Goal: Information Seeking & Learning: Learn about a topic

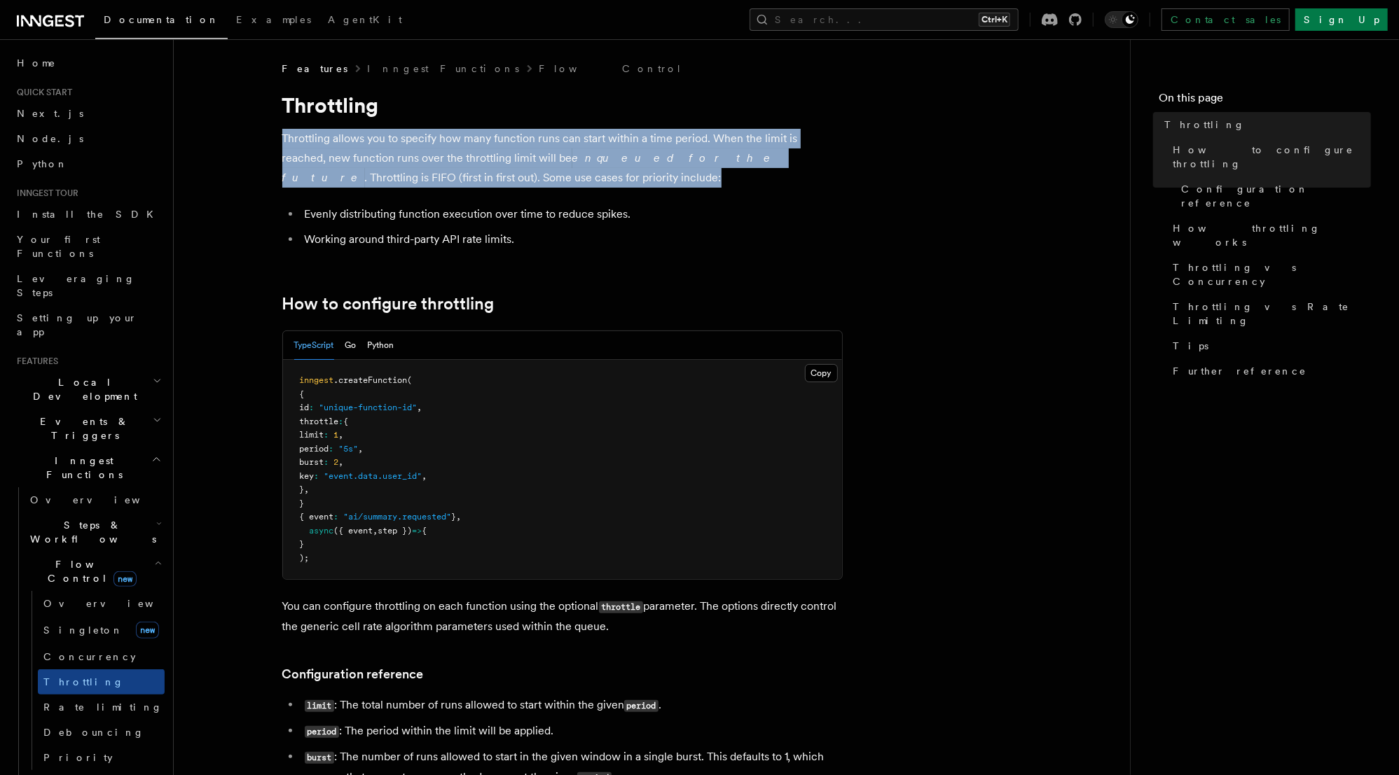
drag, startPoint x: 512, startPoint y: 176, endPoint x: 268, endPoint y: 136, distance: 247.7
click at [407, 185] on p "Throttling allows you to specify how many function runs can start within a time…" at bounding box center [562, 158] width 560 height 59
drag, startPoint x: 459, startPoint y: 180, endPoint x: 240, endPoint y: 140, distance: 223.5
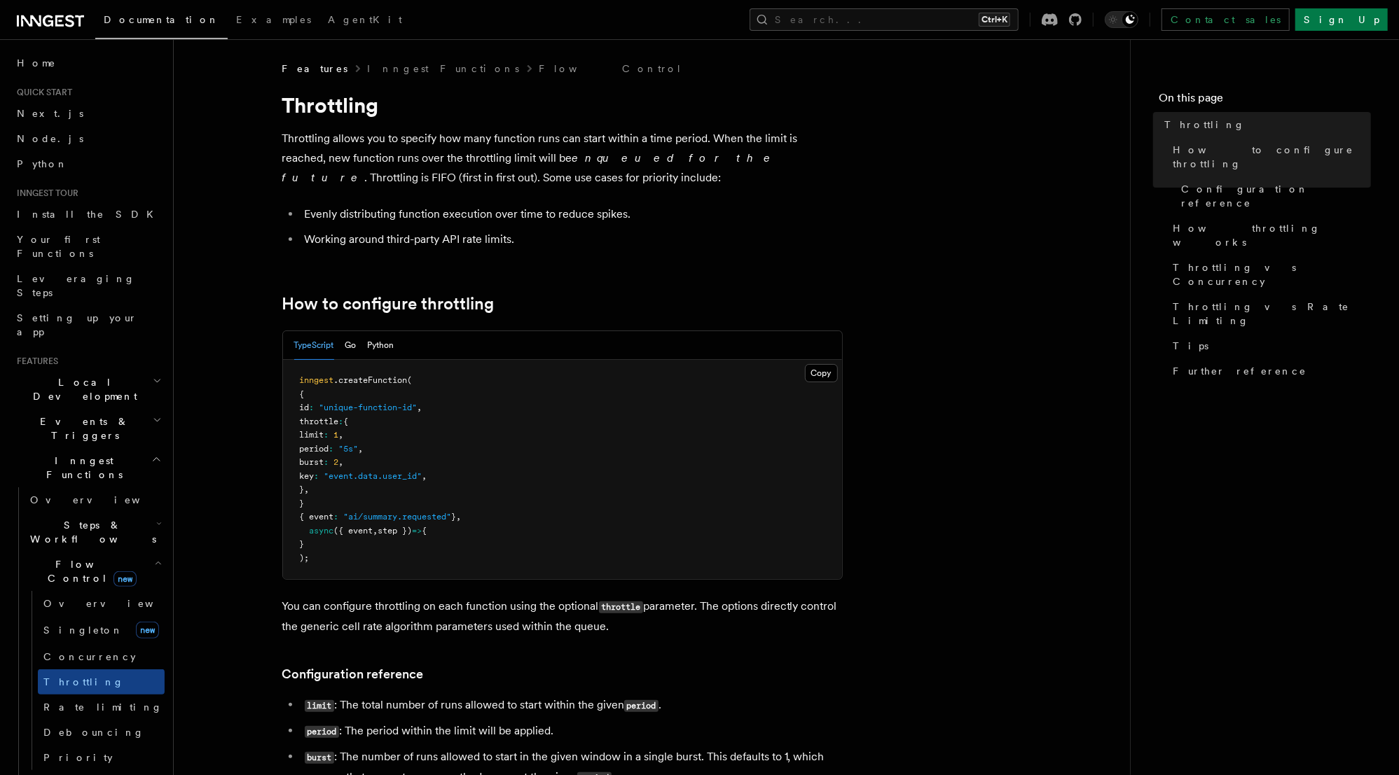
click at [441, 219] on li "Evenly distributing function execution over time to reduce spikes." at bounding box center [571, 215] width 542 height 20
drag, startPoint x: 681, startPoint y: 212, endPoint x: 261, endPoint y: 207, distance: 419.6
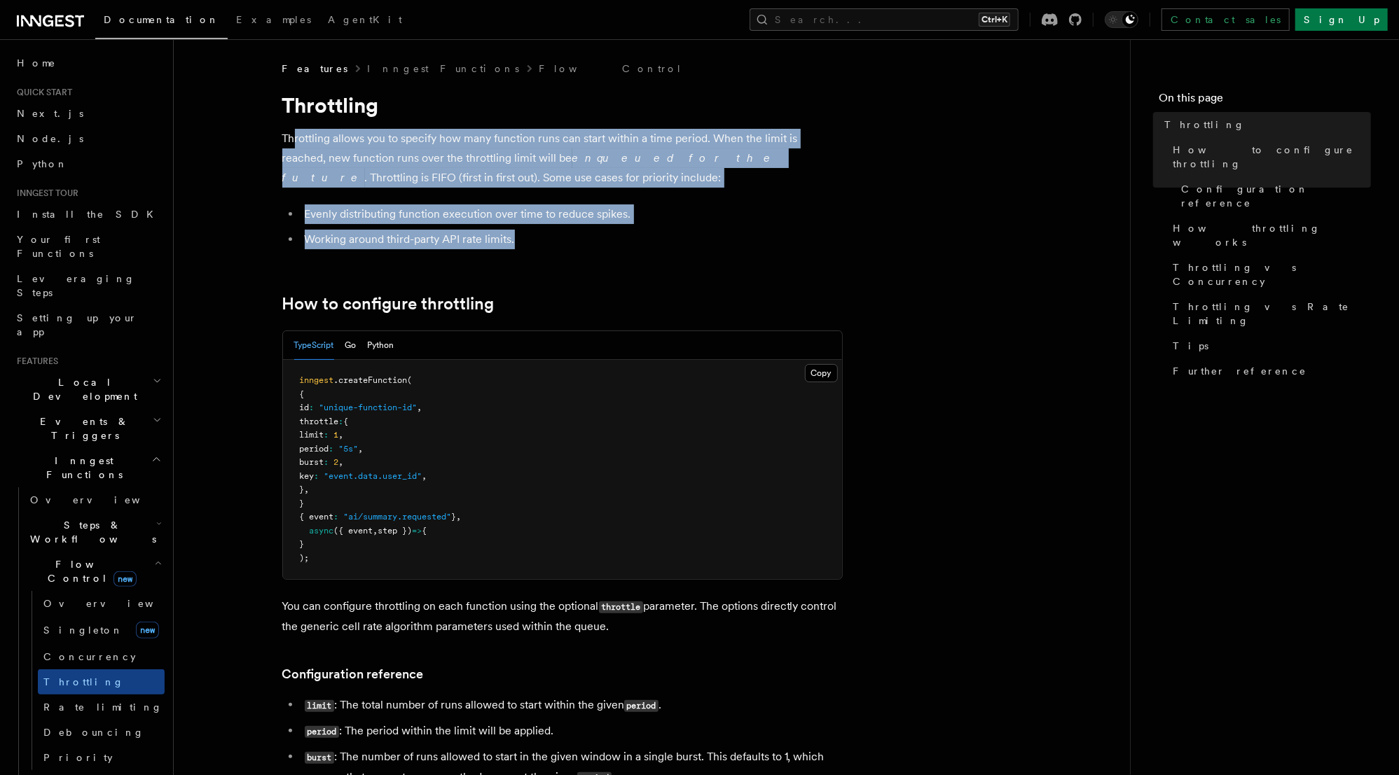
drag, startPoint x: 478, startPoint y: 235, endPoint x: 294, endPoint y: 134, distance: 210.0
click at [415, 205] on li "Evenly distributing function execution over time to reduce spikes." at bounding box center [571, 215] width 542 height 20
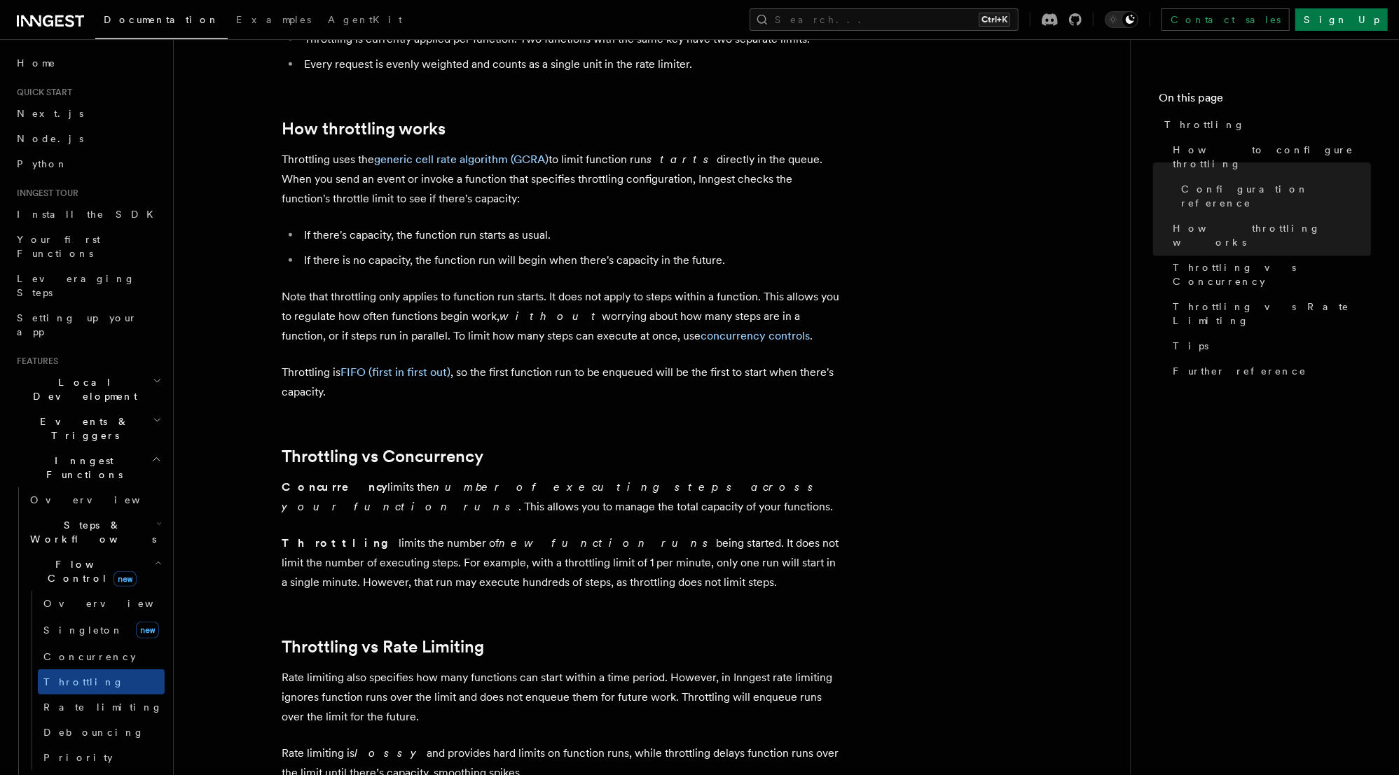
scroll to position [953, 0]
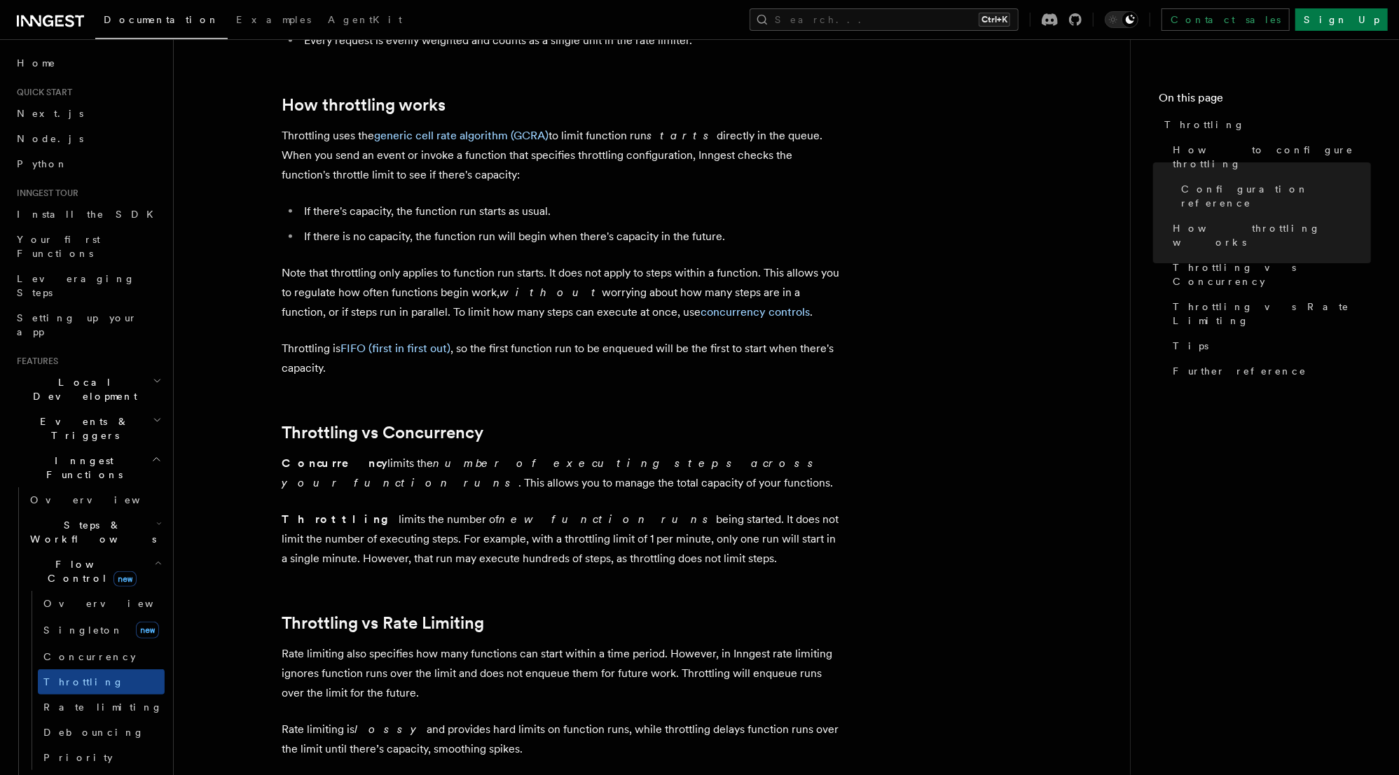
drag, startPoint x: 534, startPoint y: 562, endPoint x: 280, endPoint y: 524, distance: 256.5
click at [280, 524] on article "Features Inngest Functions Flow Control Throttling Throttling allows you to spe…" at bounding box center [651, 179] width 911 height 2141
click at [282, 524] on strong "Throttling" at bounding box center [340, 519] width 117 height 13
drag, startPoint x: 282, startPoint y: 524, endPoint x: 600, endPoint y: 567, distance: 320.9
click at [600, 567] on p "Throttling limits the number of new function runs being started. It does not li…" at bounding box center [562, 539] width 560 height 59
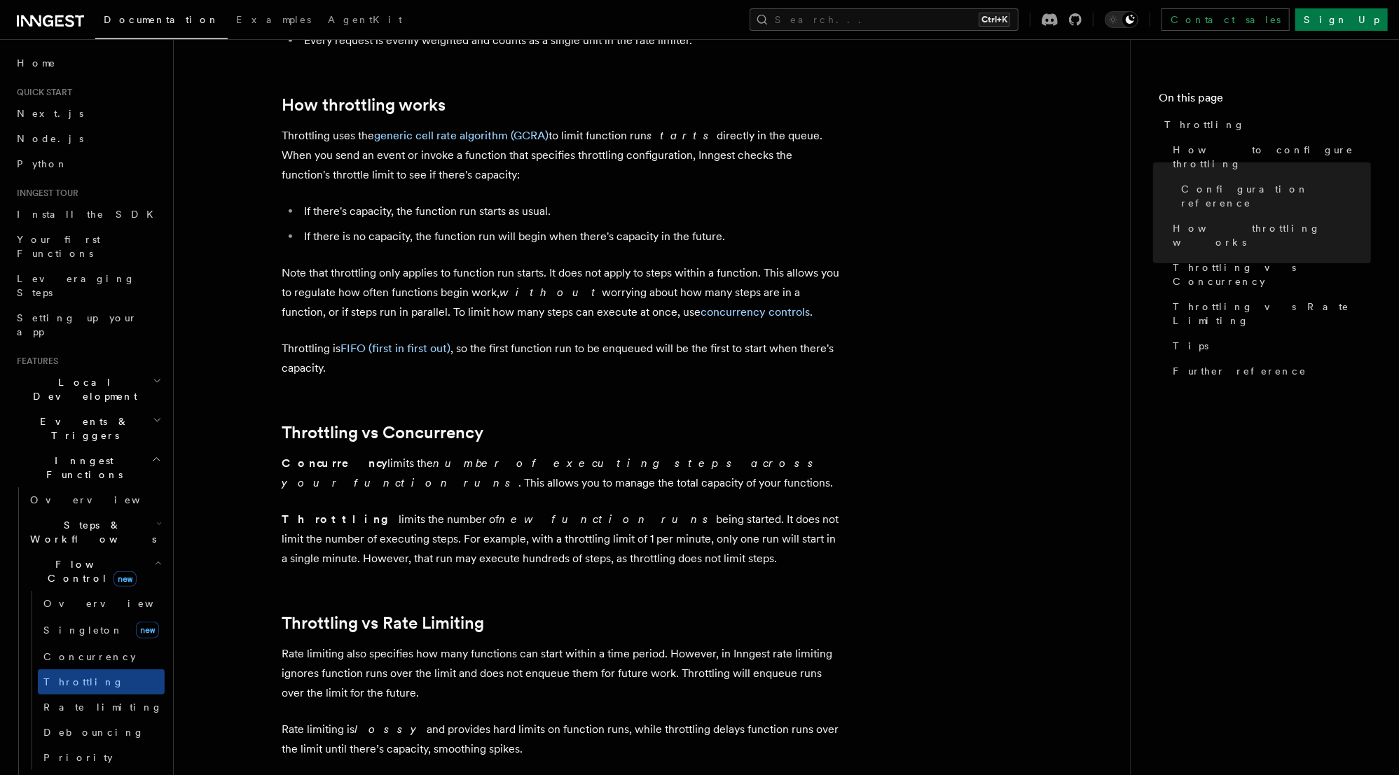
click at [609, 566] on p "Throttling limits the number of new function runs being started. It does not li…" at bounding box center [562, 539] width 560 height 59
drag, startPoint x: 504, startPoint y: 559, endPoint x: 258, endPoint y: 525, distance: 248.2
click at [258, 525] on article "Features Inngest Functions Flow Control Throttling Throttling allows you to spe…" at bounding box center [651, 179] width 911 height 2141
click at [308, 524] on strong "Throttling" at bounding box center [340, 519] width 117 height 13
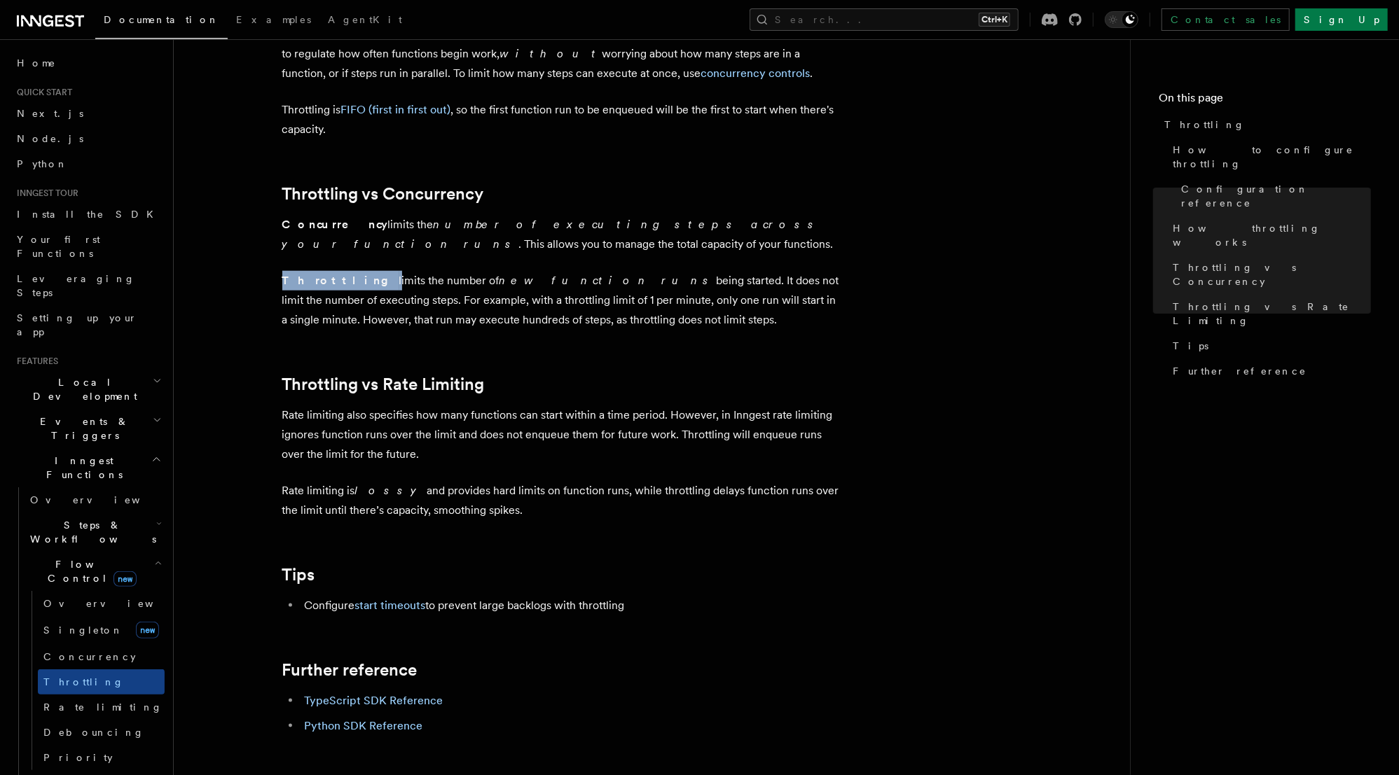
scroll to position [1233, 0]
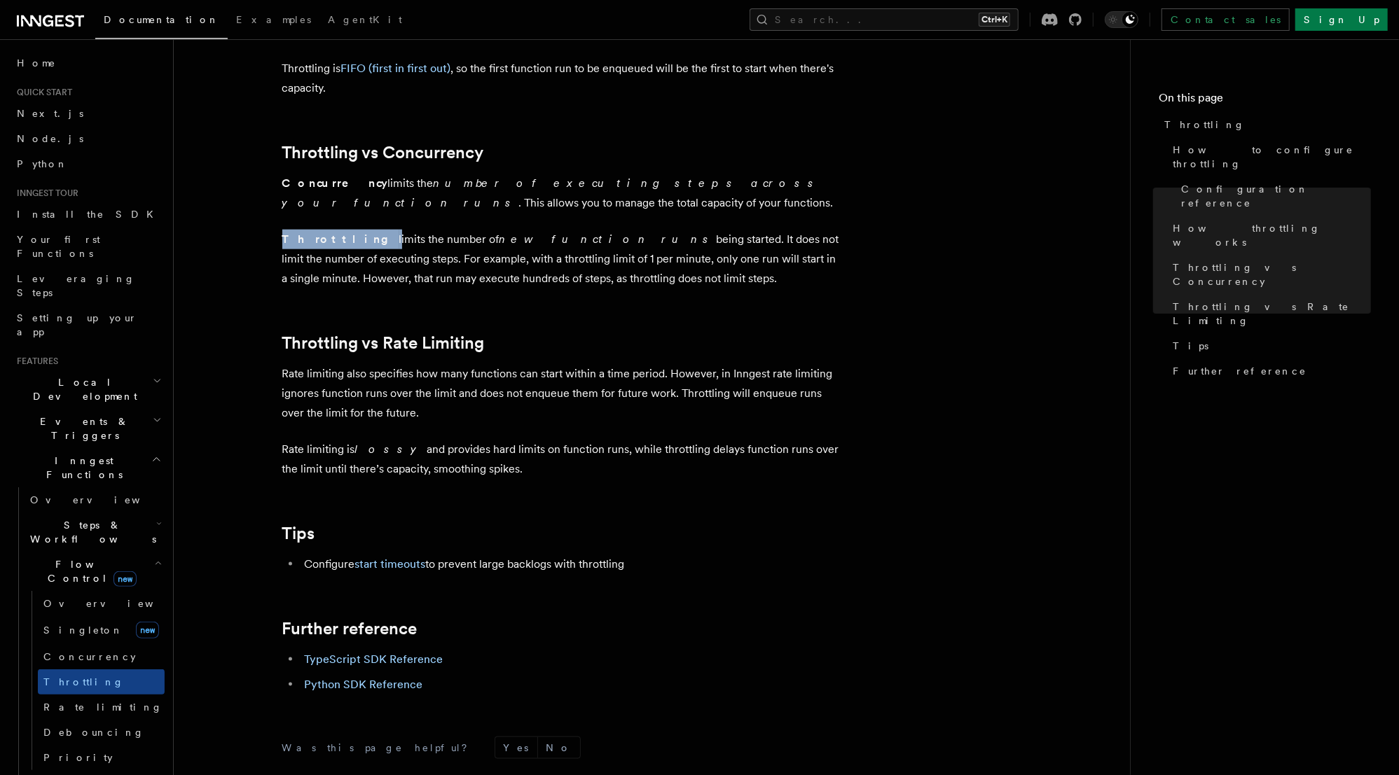
drag, startPoint x: 557, startPoint y: 570, endPoint x: 305, endPoint y: 570, distance: 251.4
click at [305, 570] on li "Configure start timeouts to prevent large backlogs with throttling" at bounding box center [571, 565] width 542 height 20
click at [729, 566] on li "Configure start timeouts to prevent large backlogs with throttling" at bounding box center [571, 565] width 542 height 20
drag, startPoint x: 641, startPoint y: 572, endPoint x: 292, endPoint y: 560, distance: 349.0
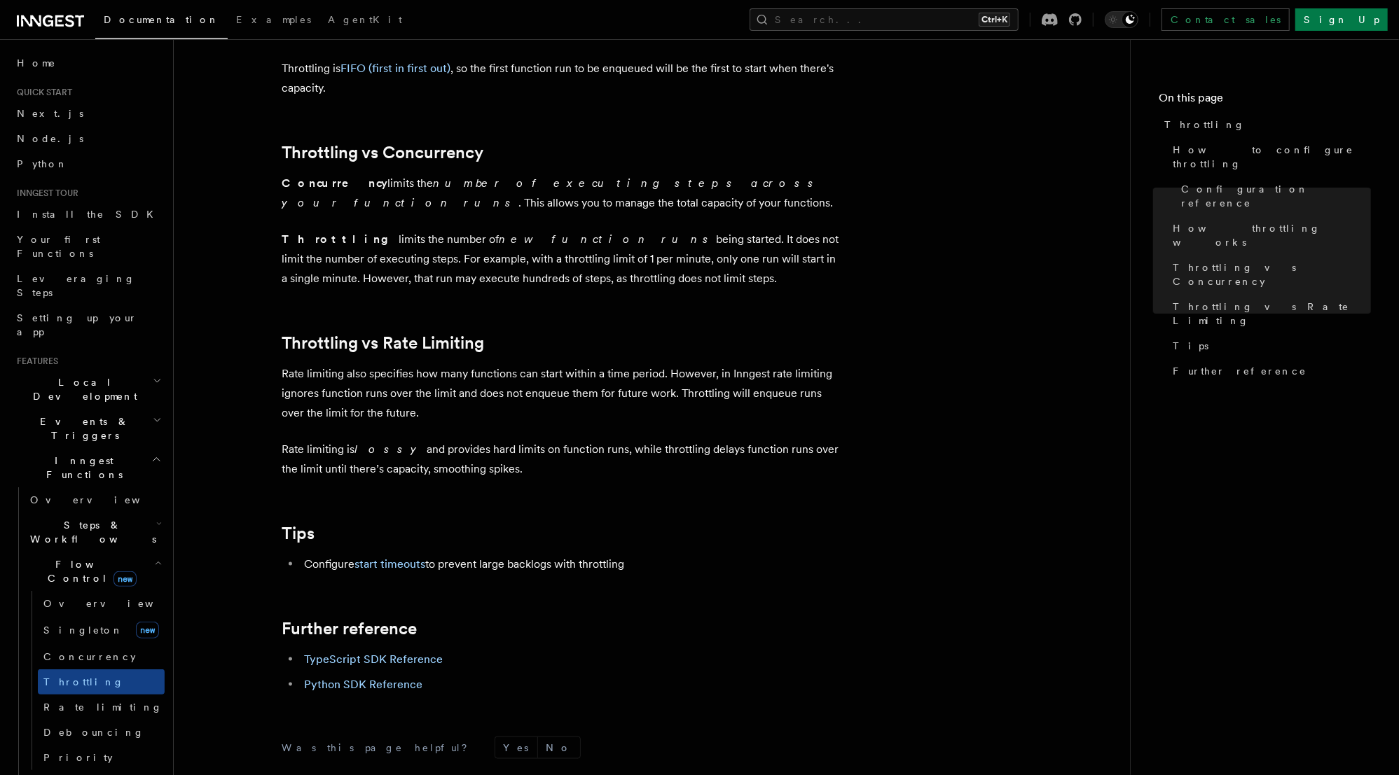
click at [300, 560] on li "Configure start timeouts to prevent large backlogs with throttling" at bounding box center [571, 565] width 542 height 20
click at [327, 566] on li "Configure start timeouts to prevent large backlogs with throttling" at bounding box center [571, 565] width 542 height 20
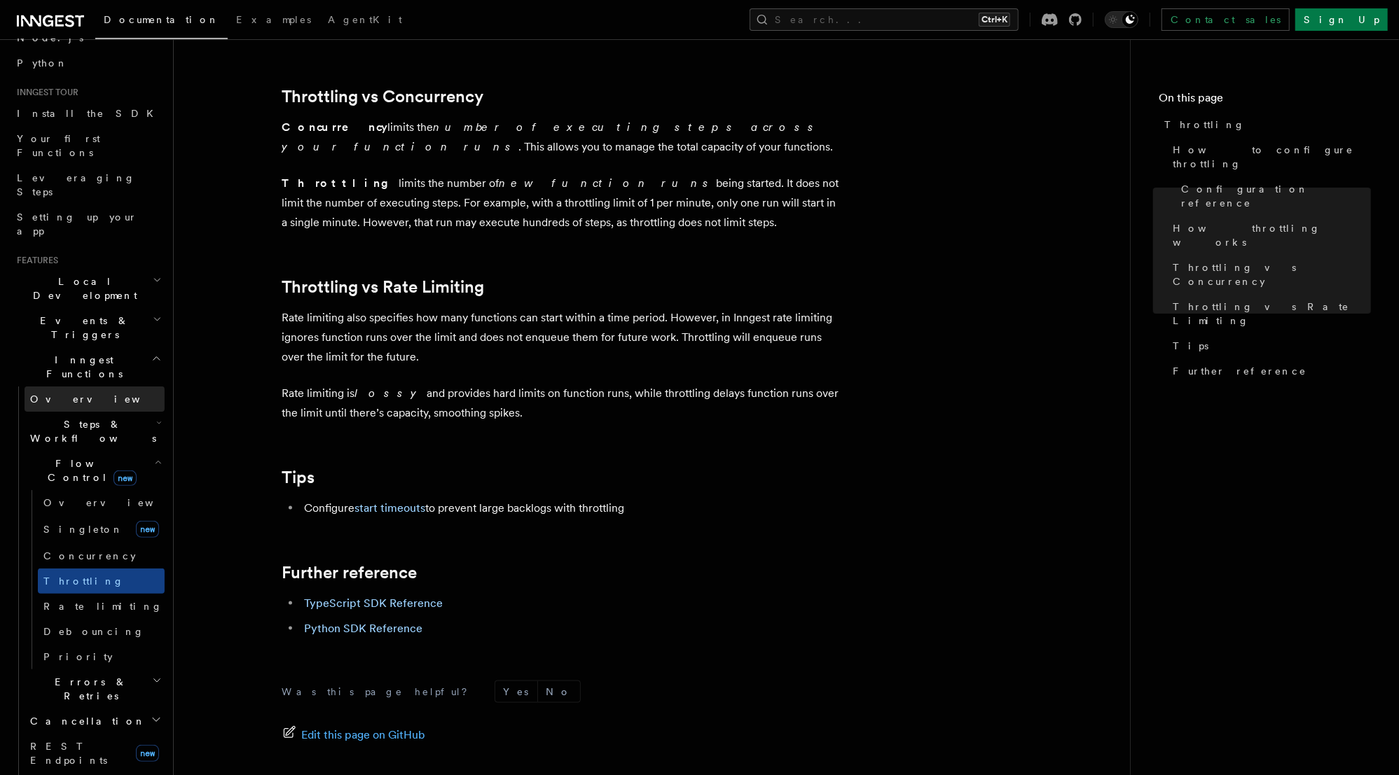
scroll to position [112, 0]
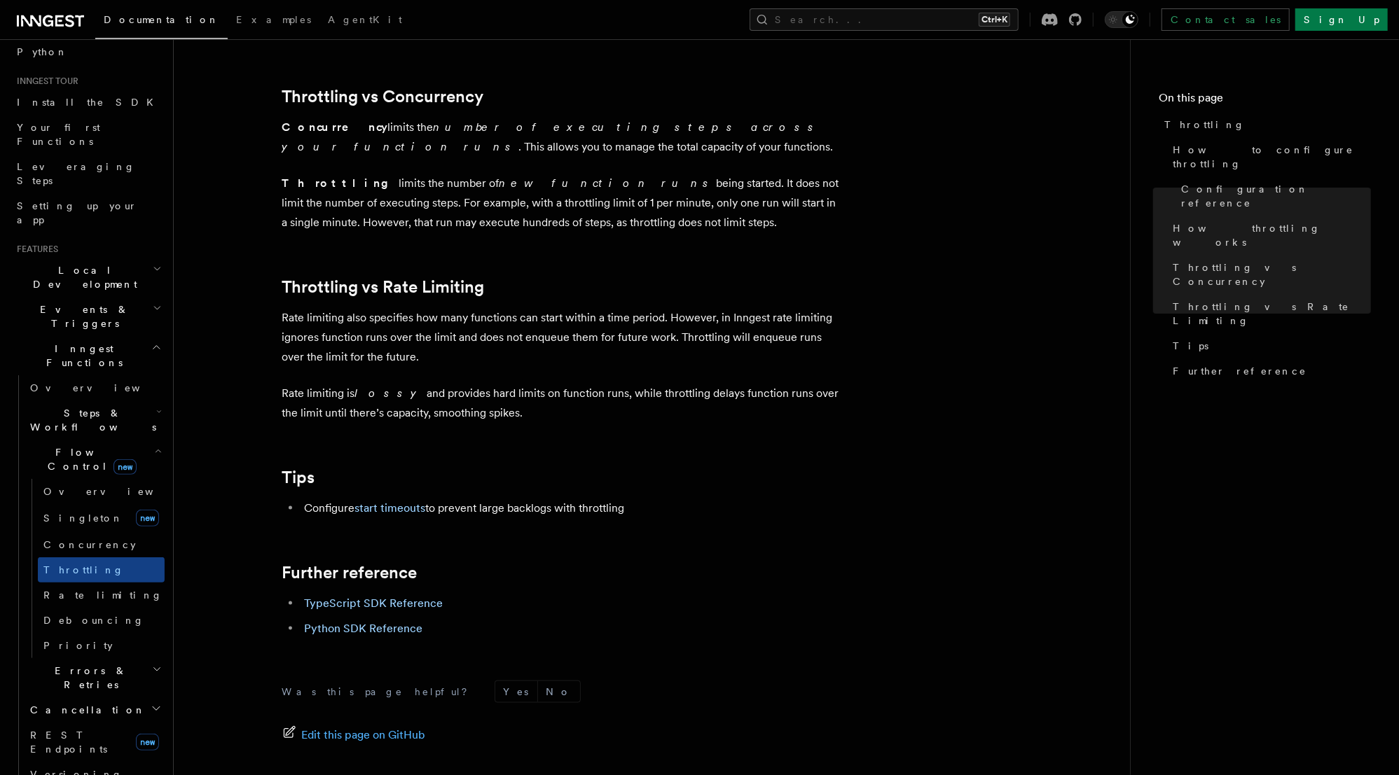
click at [155, 450] on icon "button" at bounding box center [157, 451] width 5 height 3
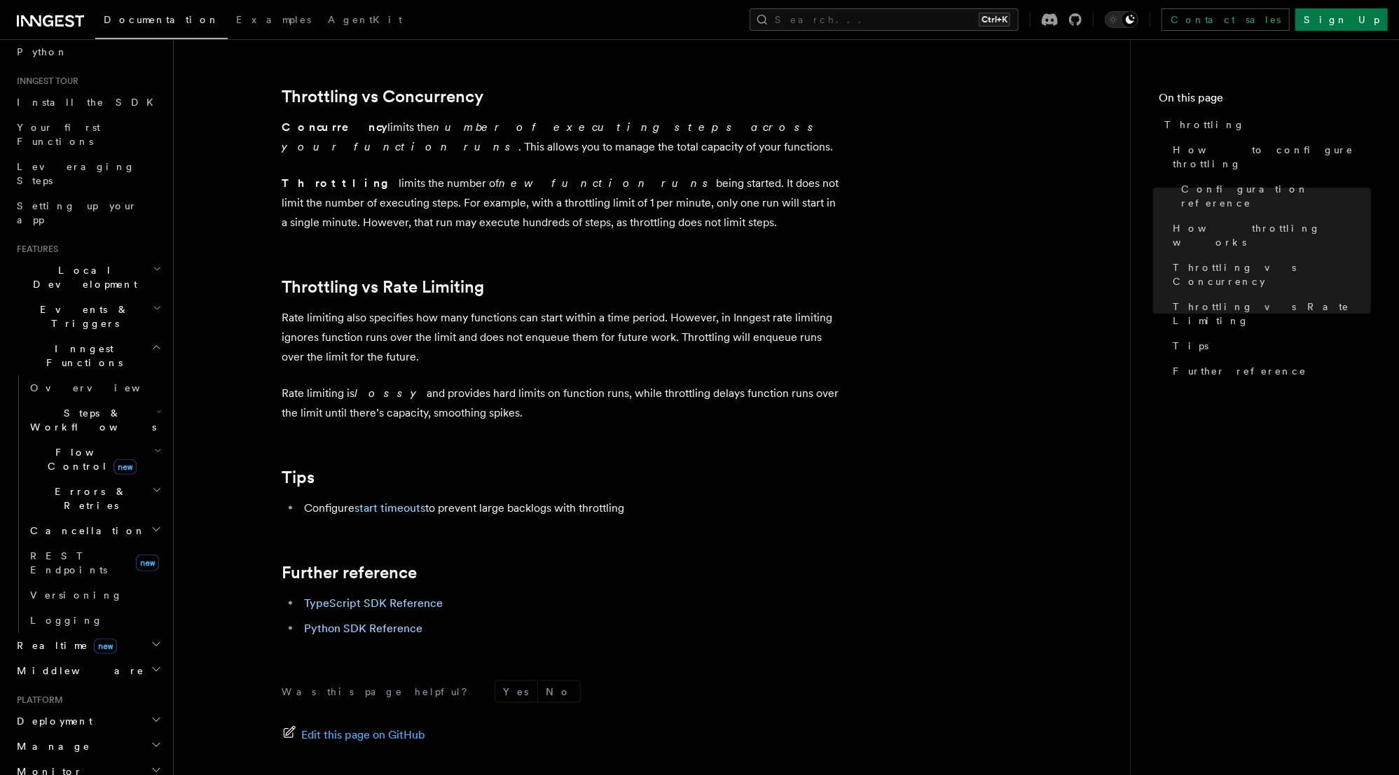
click at [153, 303] on icon "button" at bounding box center [157, 308] width 9 height 11
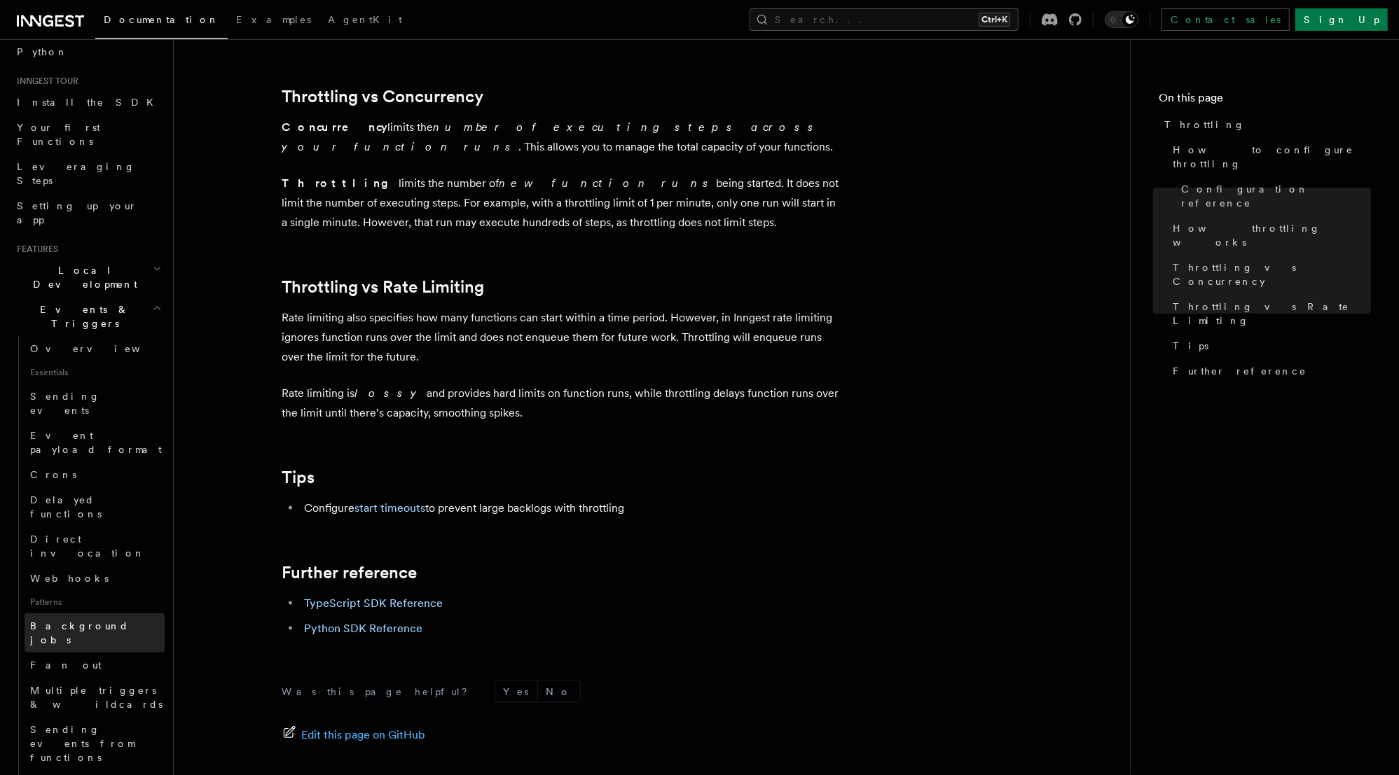
click at [79, 621] on span "Background jobs" at bounding box center [79, 633] width 99 height 25
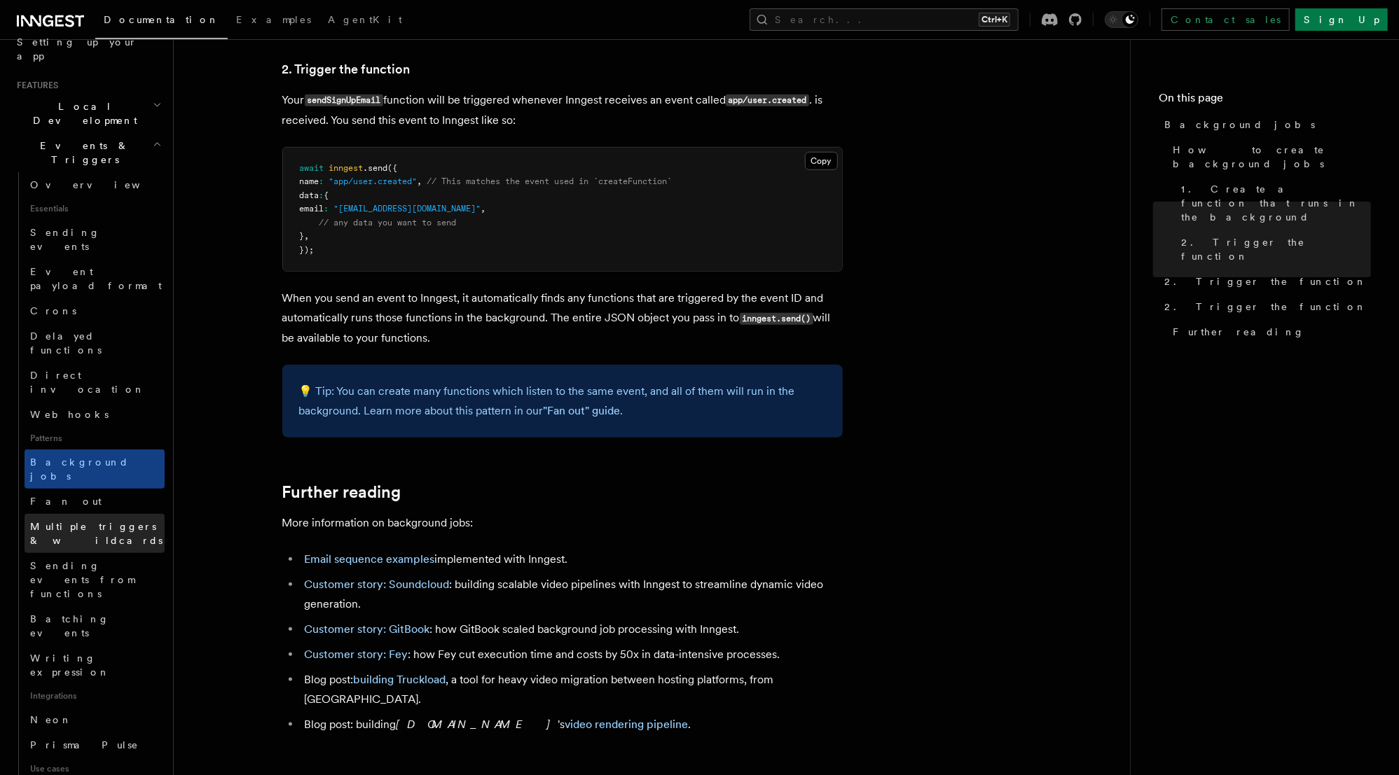
scroll to position [280, 0]
click at [83, 515] on span "Multiple triggers & wildcards" at bounding box center [97, 529] width 134 height 28
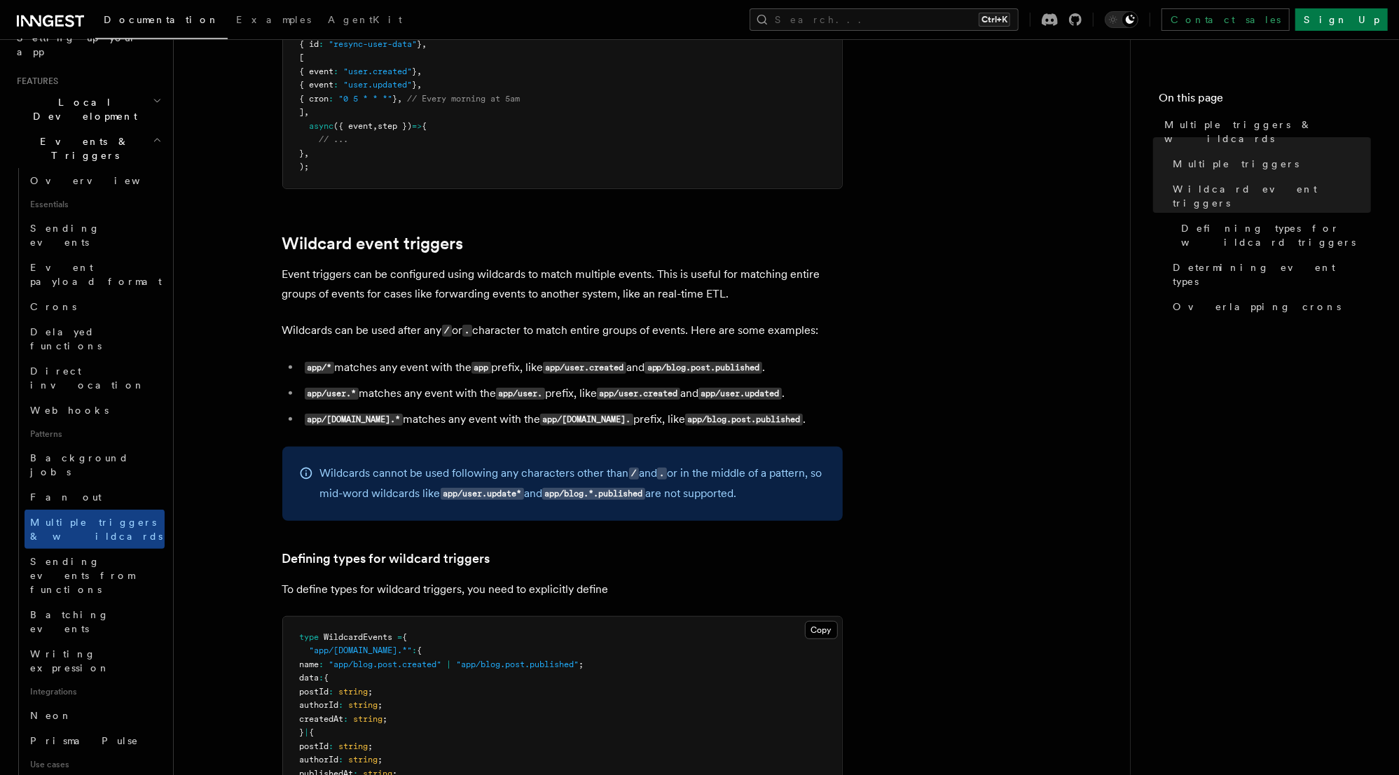
scroll to position [784, 0]
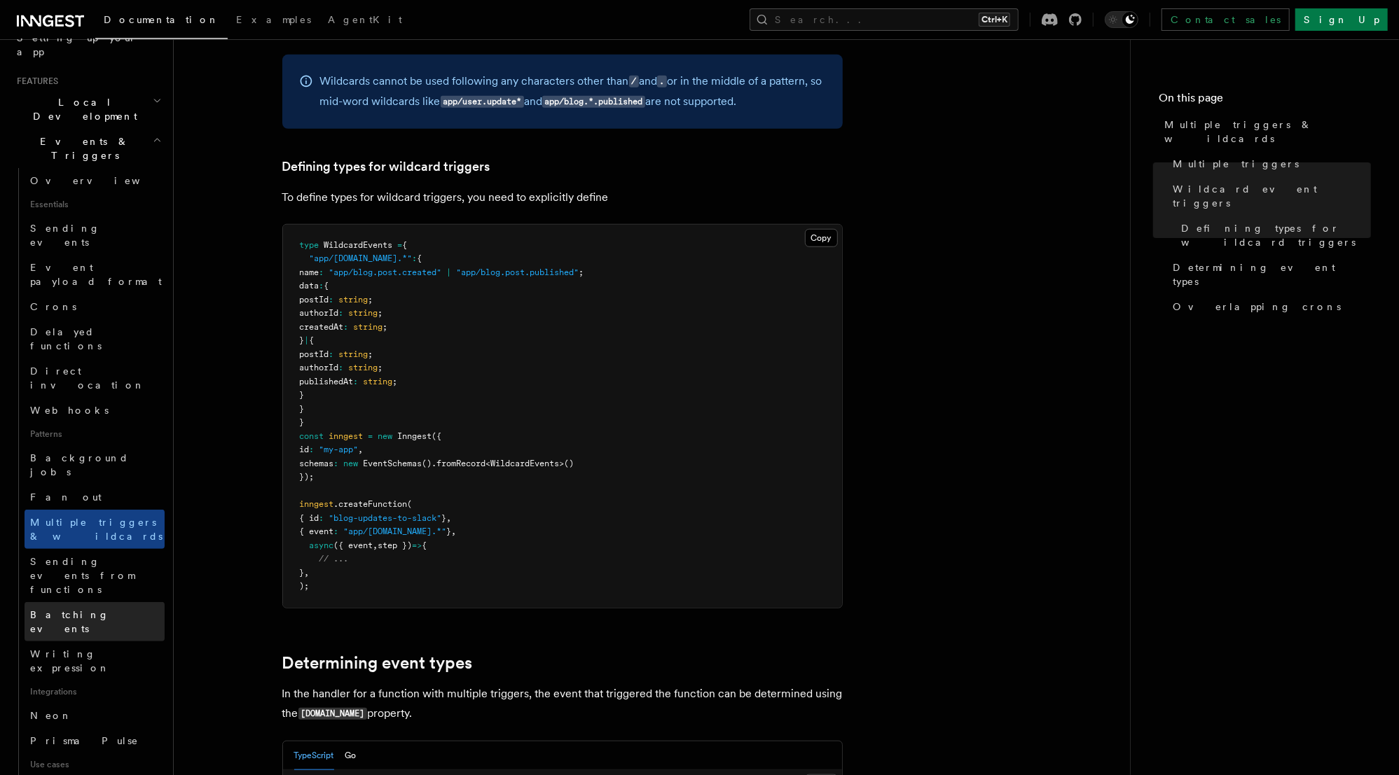
click at [76, 609] on span "Batching events" at bounding box center [69, 621] width 79 height 25
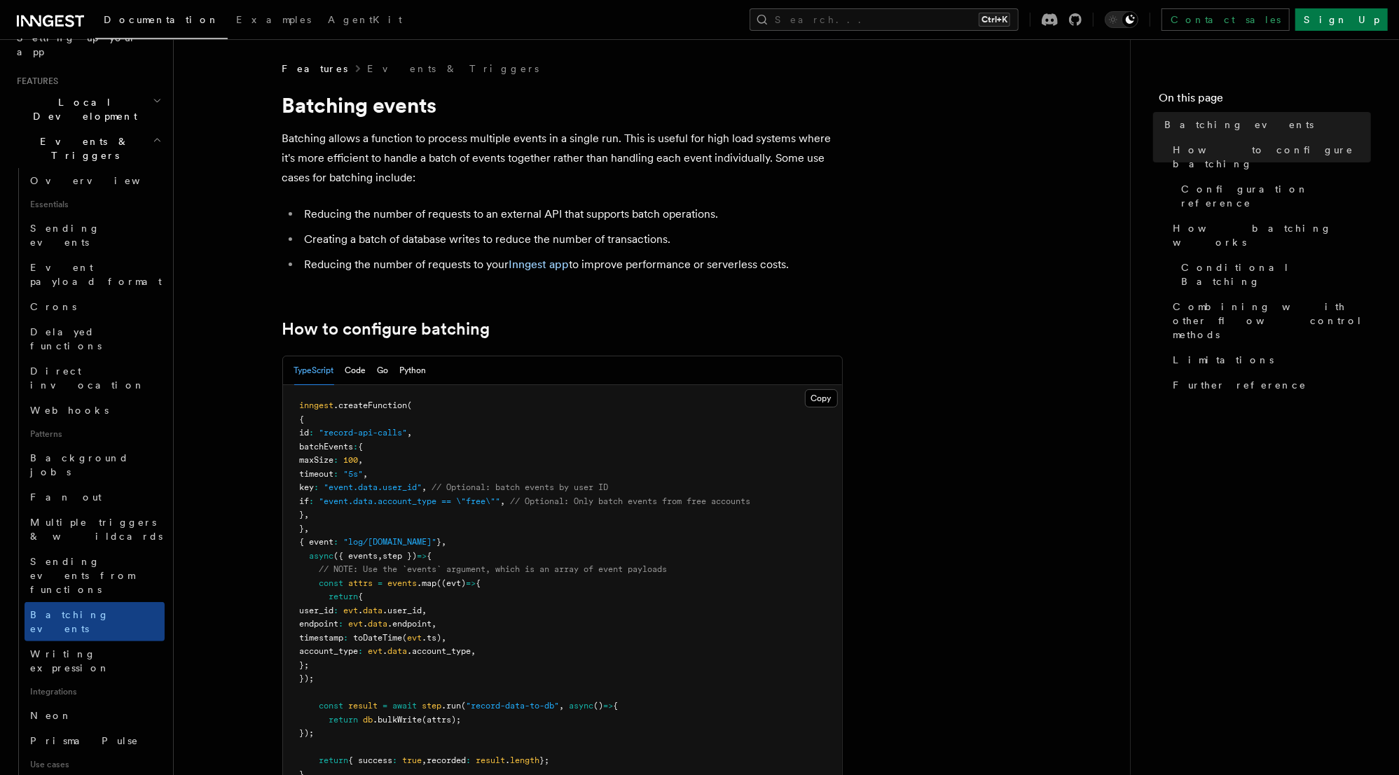
click at [623, 153] on p "Batching allows a function to process multiple events in a single run. This is …" at bounding box center [562, 158] width 560 height 59
click at [743, 155] on p "Batching allows a function to process multiple events in a single run. This is …" at bounding box center [562, 158] width 560 height 59
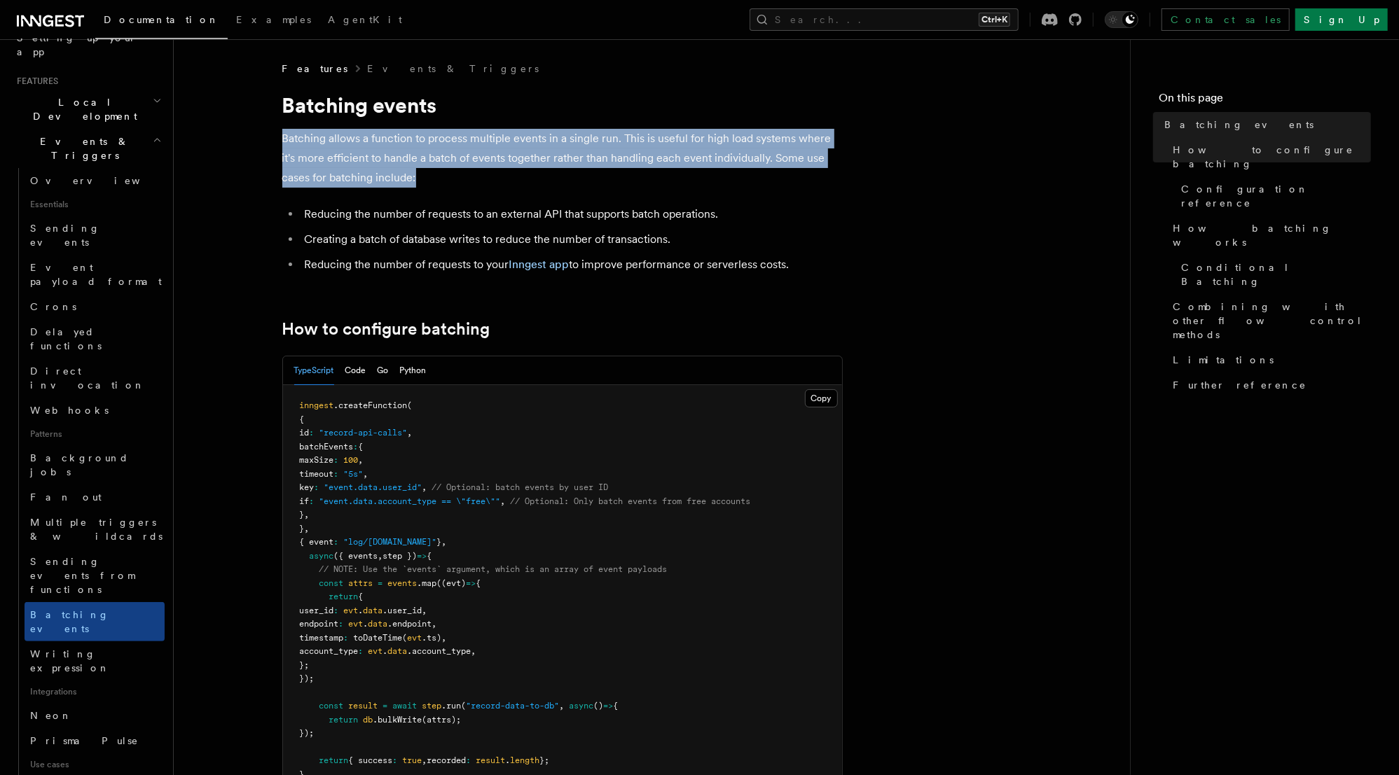
drag, startPoint x: 441, startPoint y: 179, endPoint x: 264, endPoint y: 136, distance: 181.6
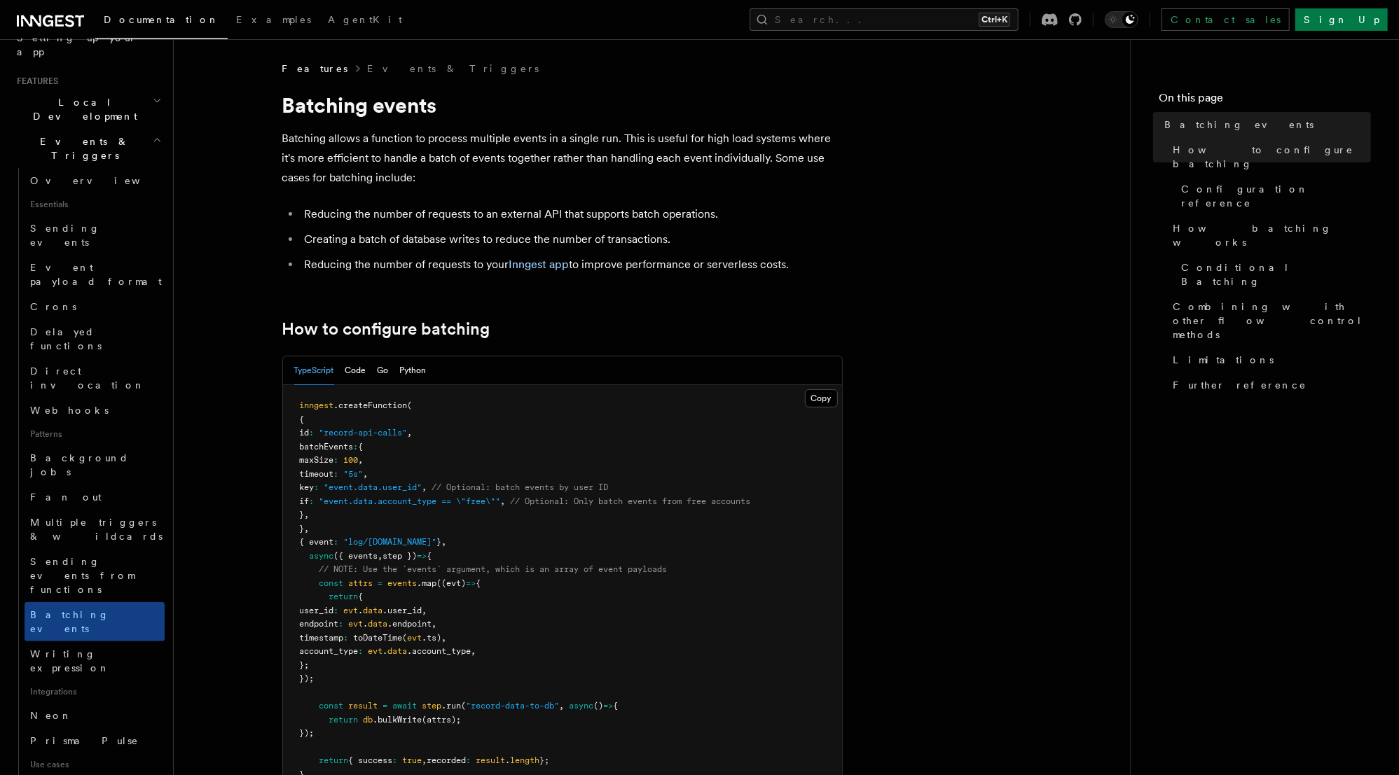
click at [424, 214] on li "Reducing the number of requests to an external API that supports batch operatio…" at bounding box center [571, 215] width 542 height 20
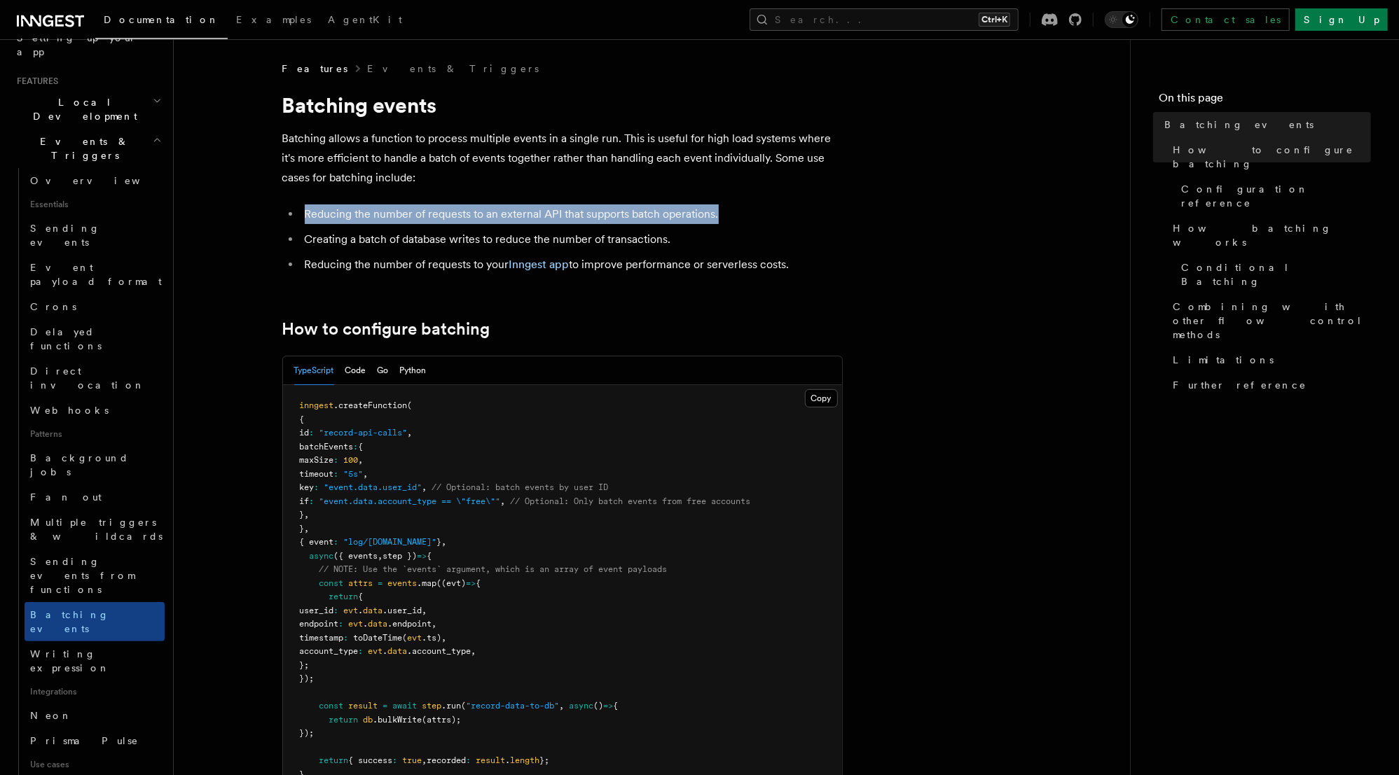
drag, startPoint x: 782, startPoint y: 216, endPoint x: 289, endPoint y: 216, distance: 492.4
click at [289, 216] on ul "Reducing the number of requests to an external API that supports batch operatio…" at bounding box center [562, 240] width 560 height 70
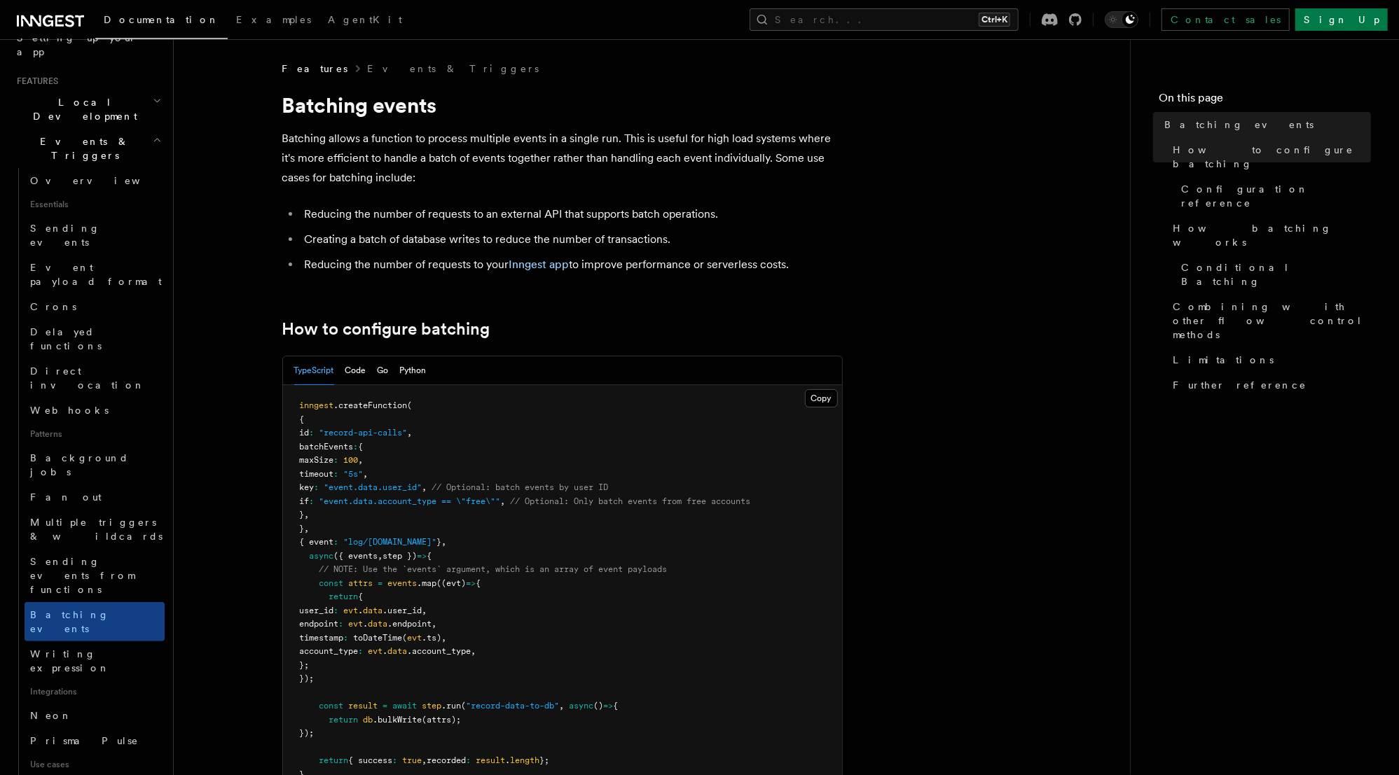
click at [422, 245] on li "Creating a batch of database writes to reduce the number of transactions." at bounding box center [571, 240] width 542 height 20
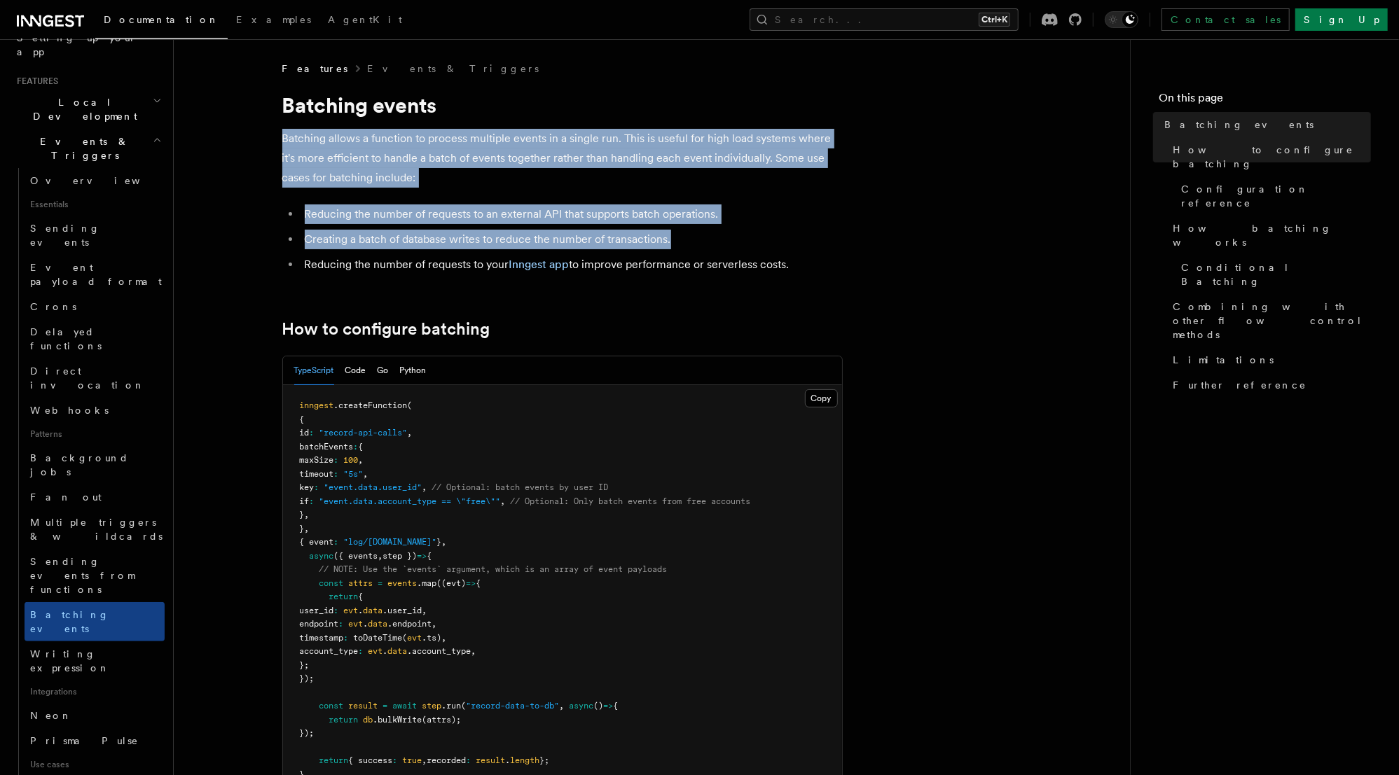
drag, startPoint x: 742, startPoint y: 244, endPoint x: 280, endPoint y: 133, distance: 474.8
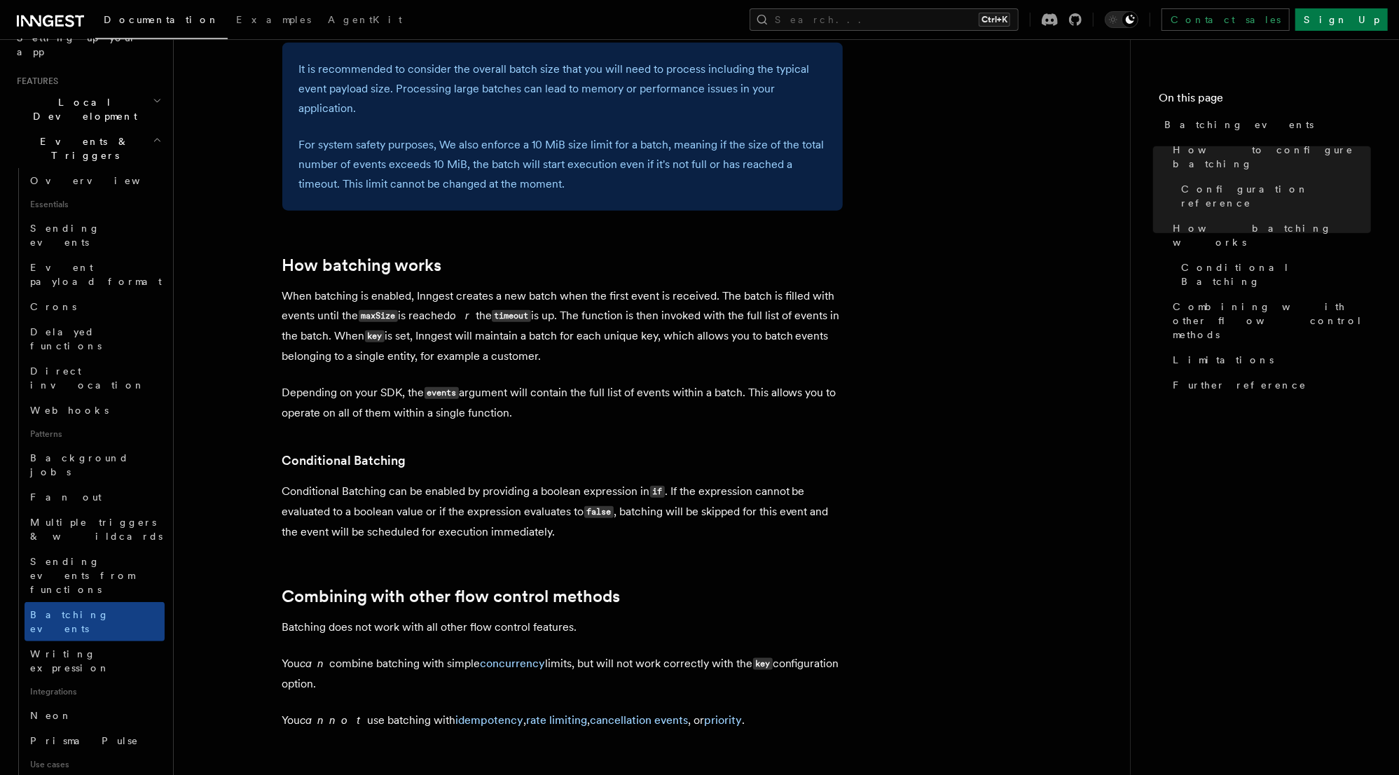
scroll to position [1009, 0]
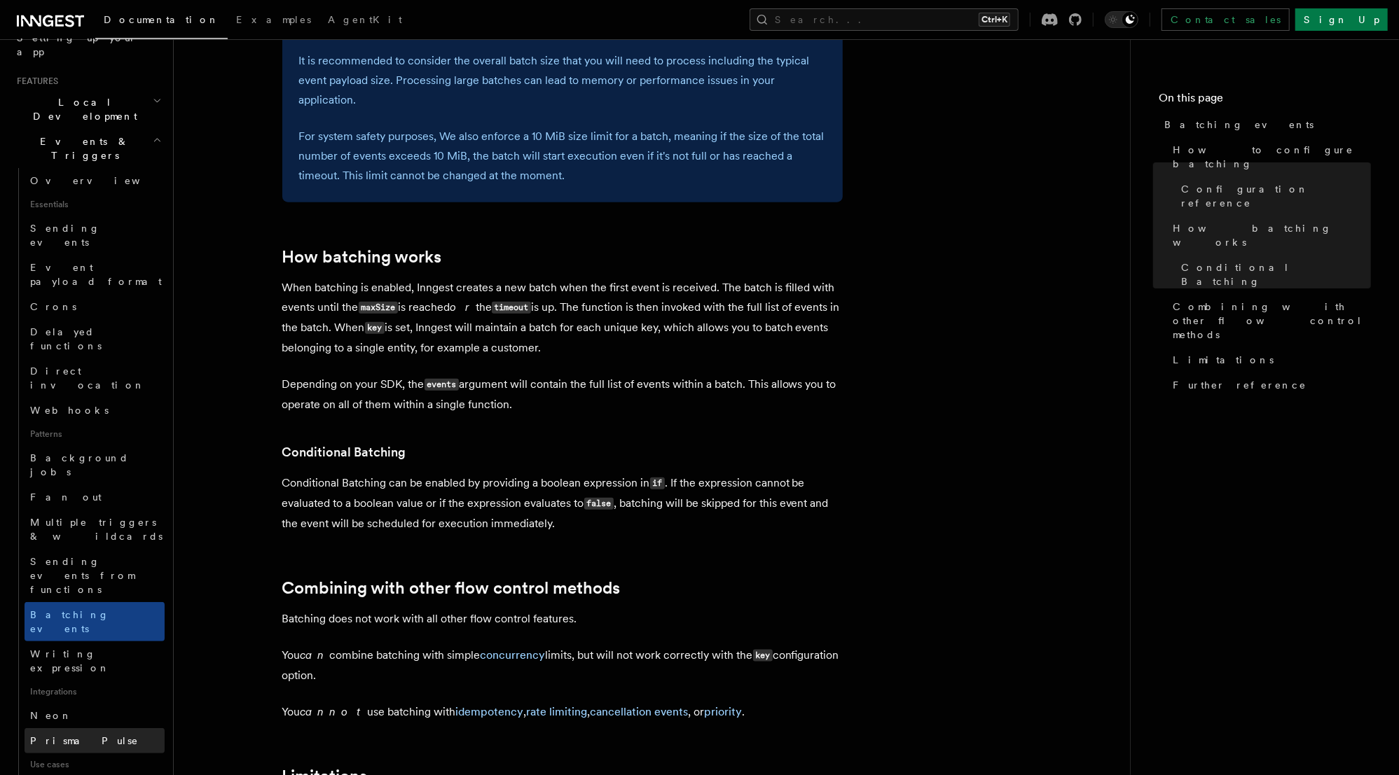
click at [82, 735] on span "Prisma Pulse" at bounding box center [84, 740] width 109 height 11
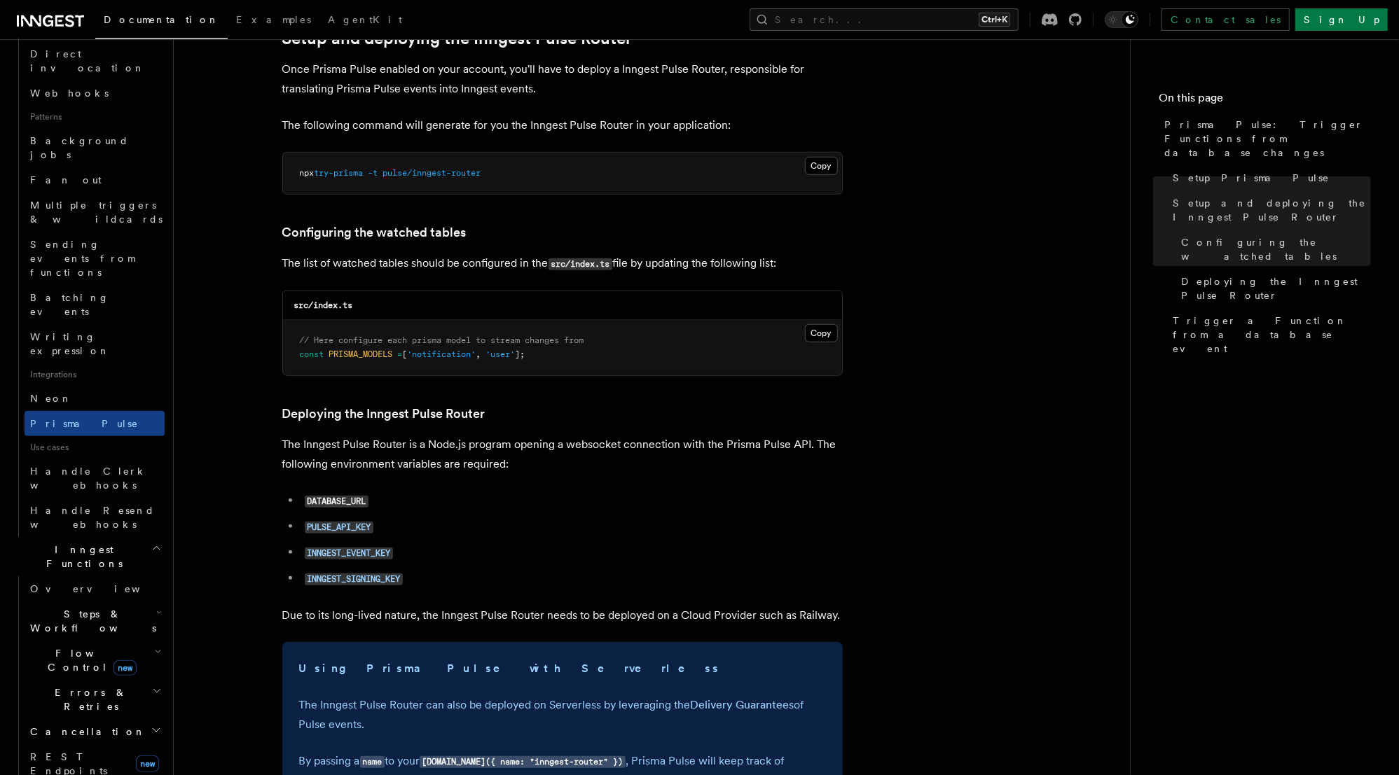
scroll to position [616, 0]
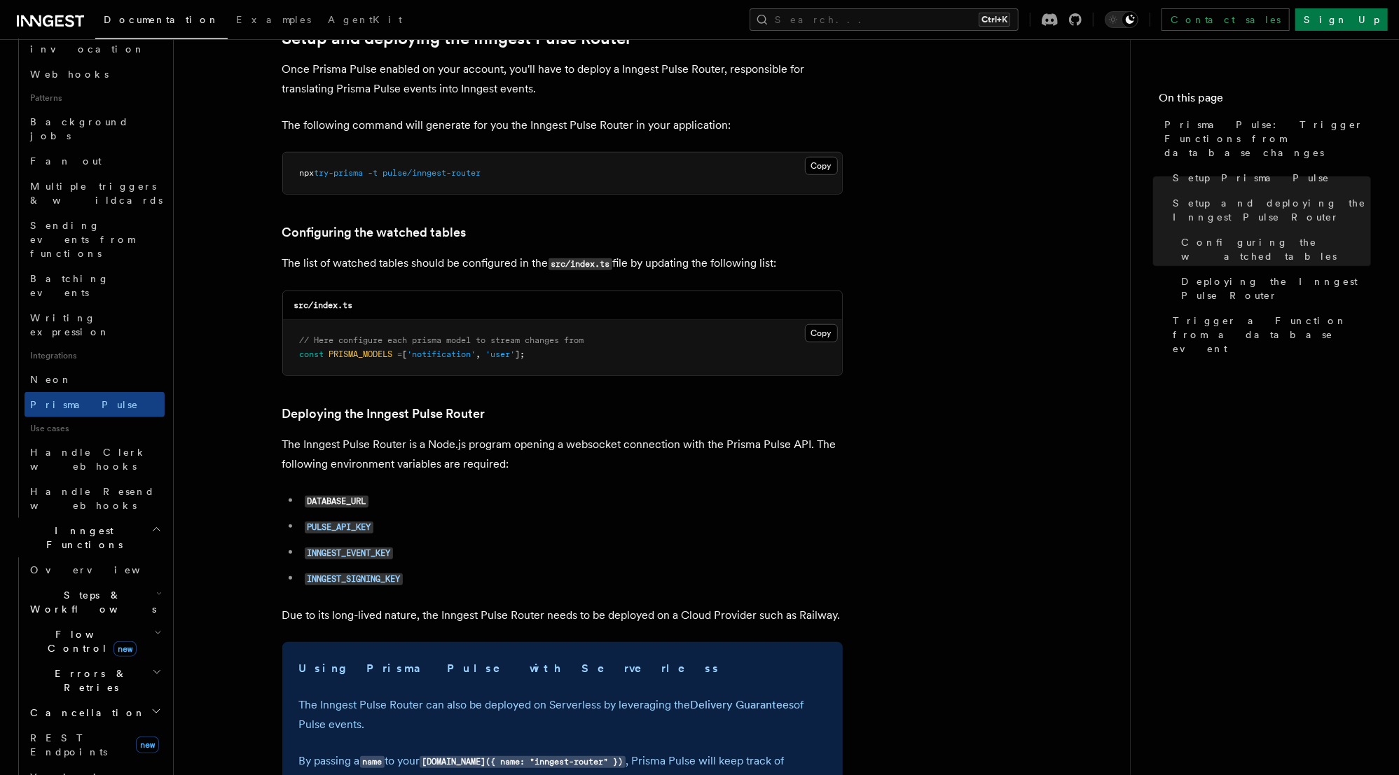
click at [97, 588] on span "Steps & Workflows" at bounding box center [91, 602] width 132 height 28
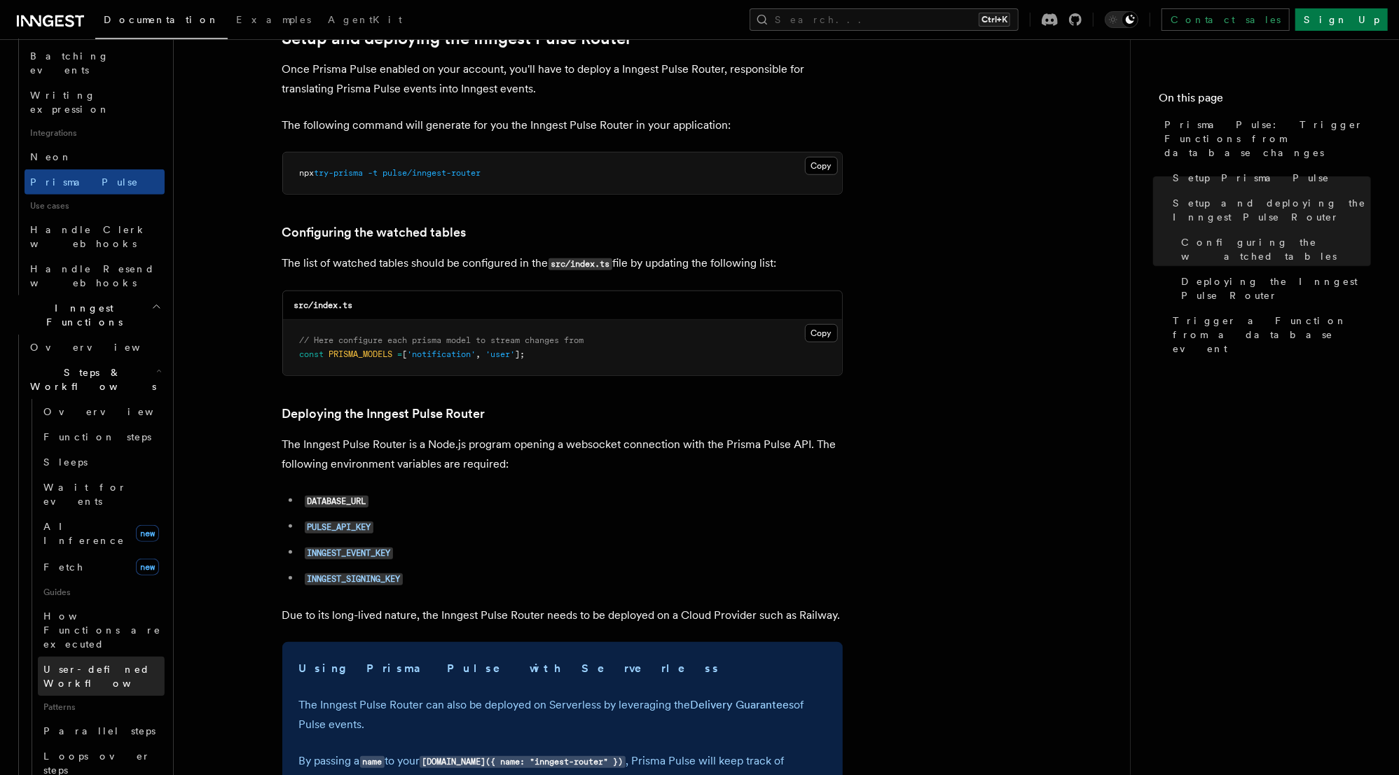
scroll to position [840, 0]
click at [155, 359] on h2 "Steps & Workflows" at bounding box center [95, 378] width 140 height 39
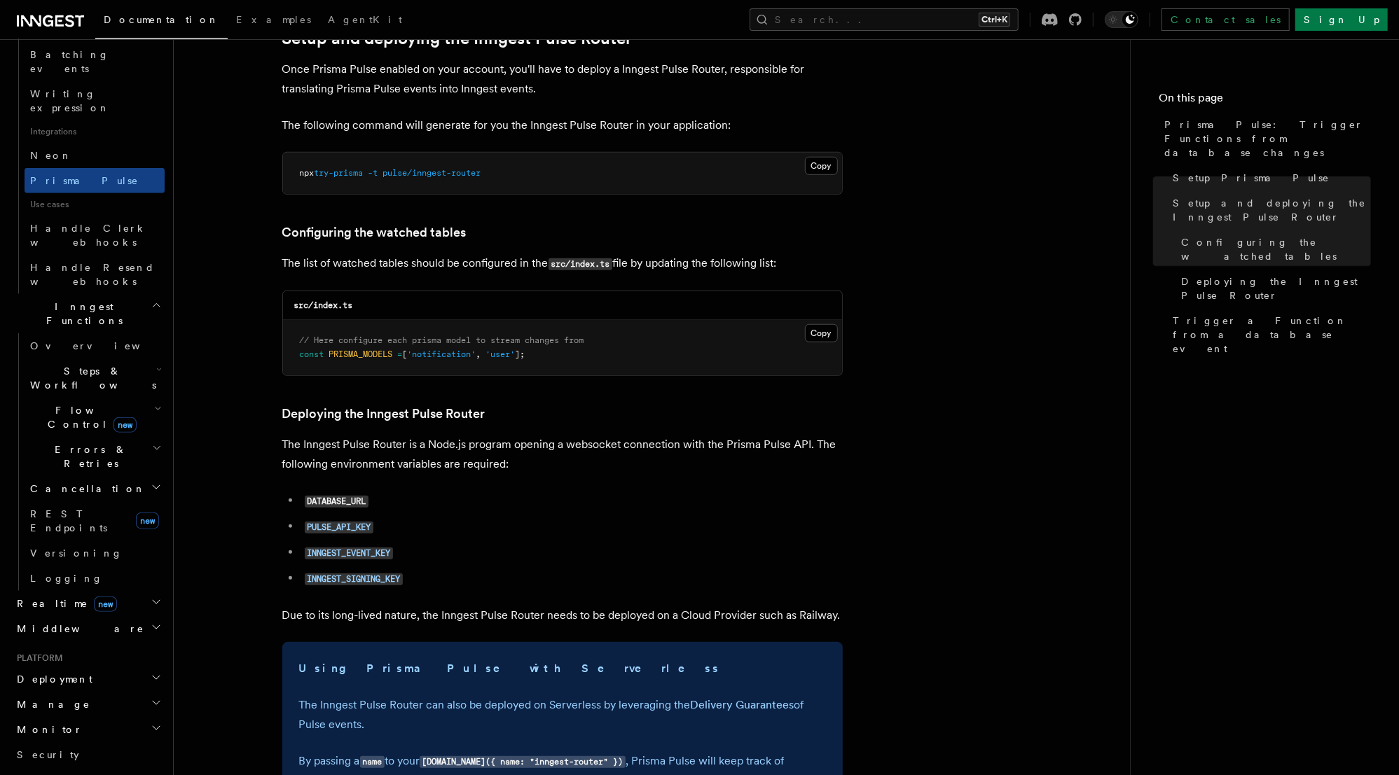
click at [154, 403] on icon "button" at bounding box center [158, 408] width 8 height 11
click at [61, 471] on span "Singleton" at bounding box center [83, 476] width 80 height 11
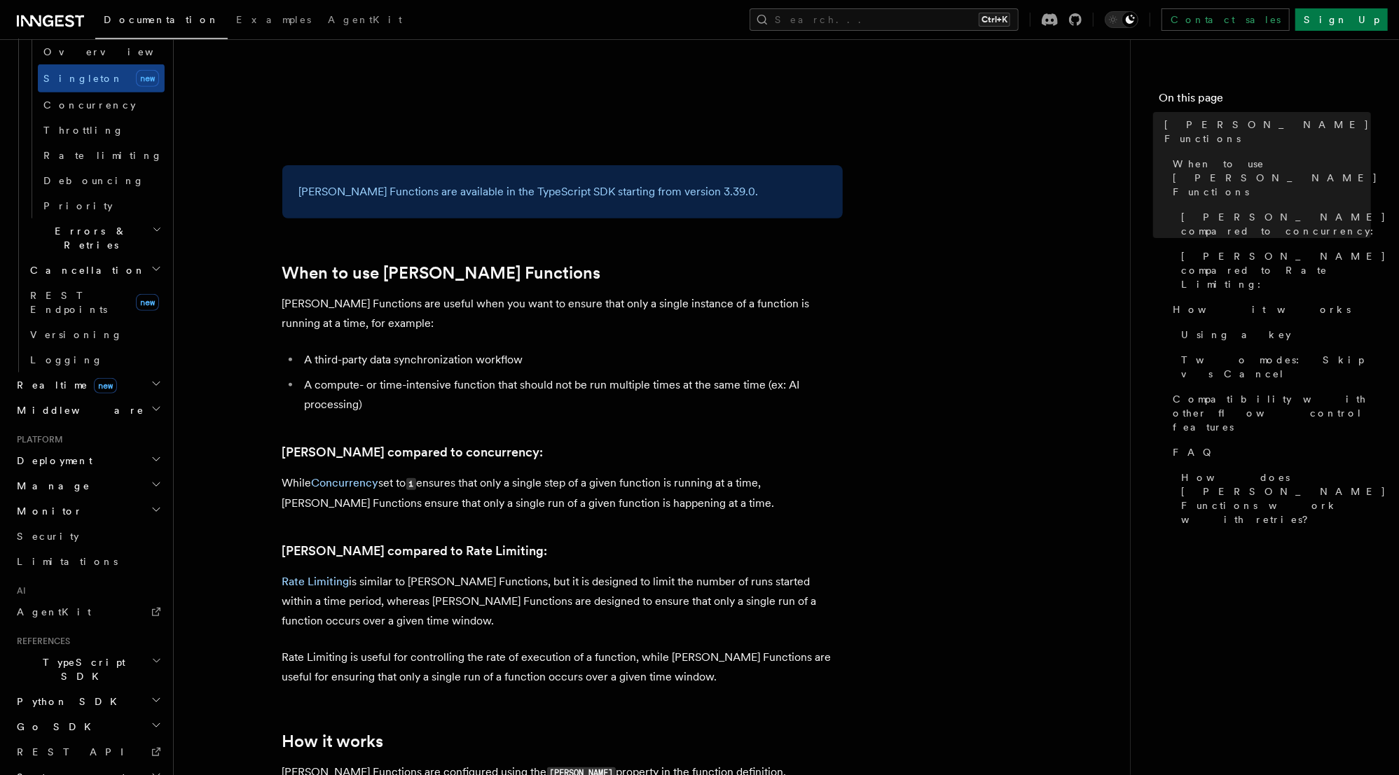
scroll to position [392, 0]
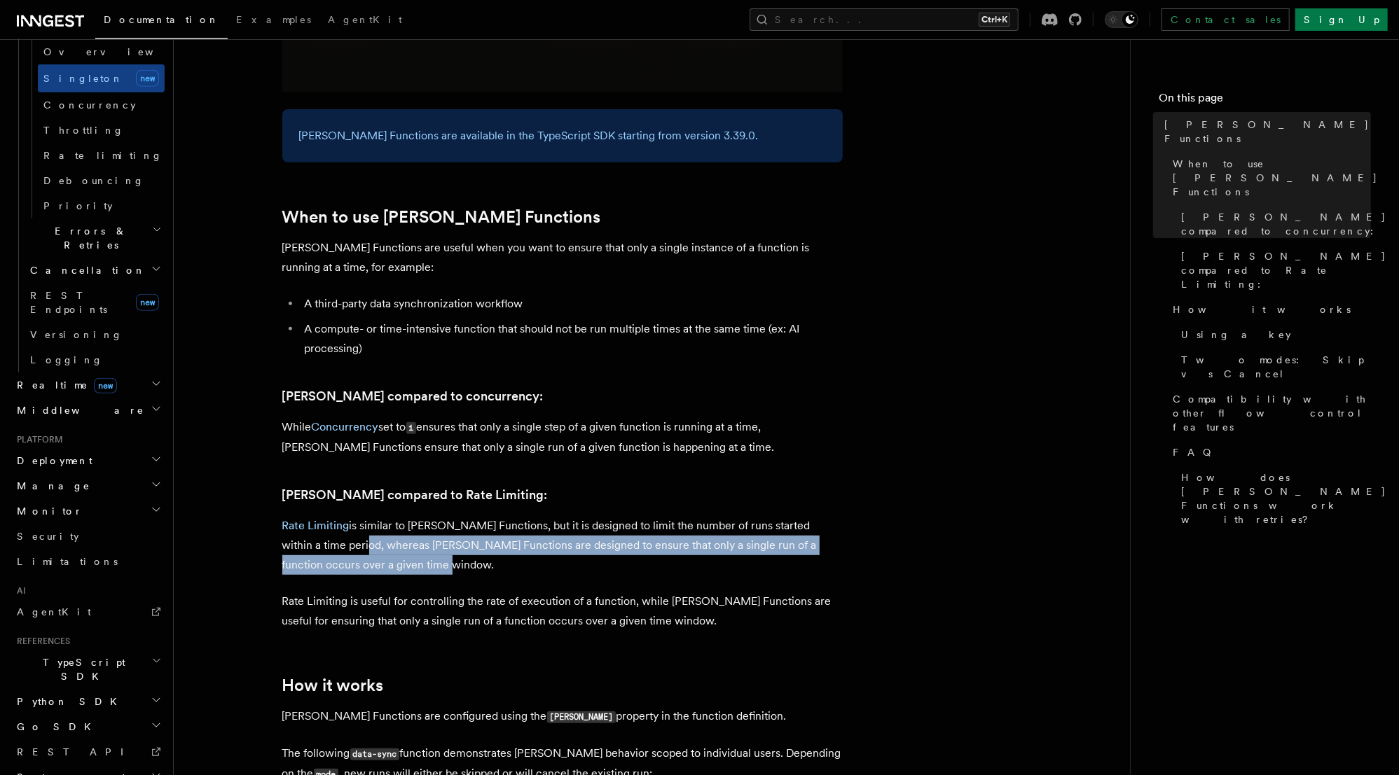
drag, startPoint x: 315, startPoint y: 526, endPoint x: 389, endPoint y: 544, distance: 76.4
click at [389, 544] on p "Rate Limiting is similar to Singleton Functions, but it is designed to limit th…" at bounding box center [562, 545] width 560 height 59
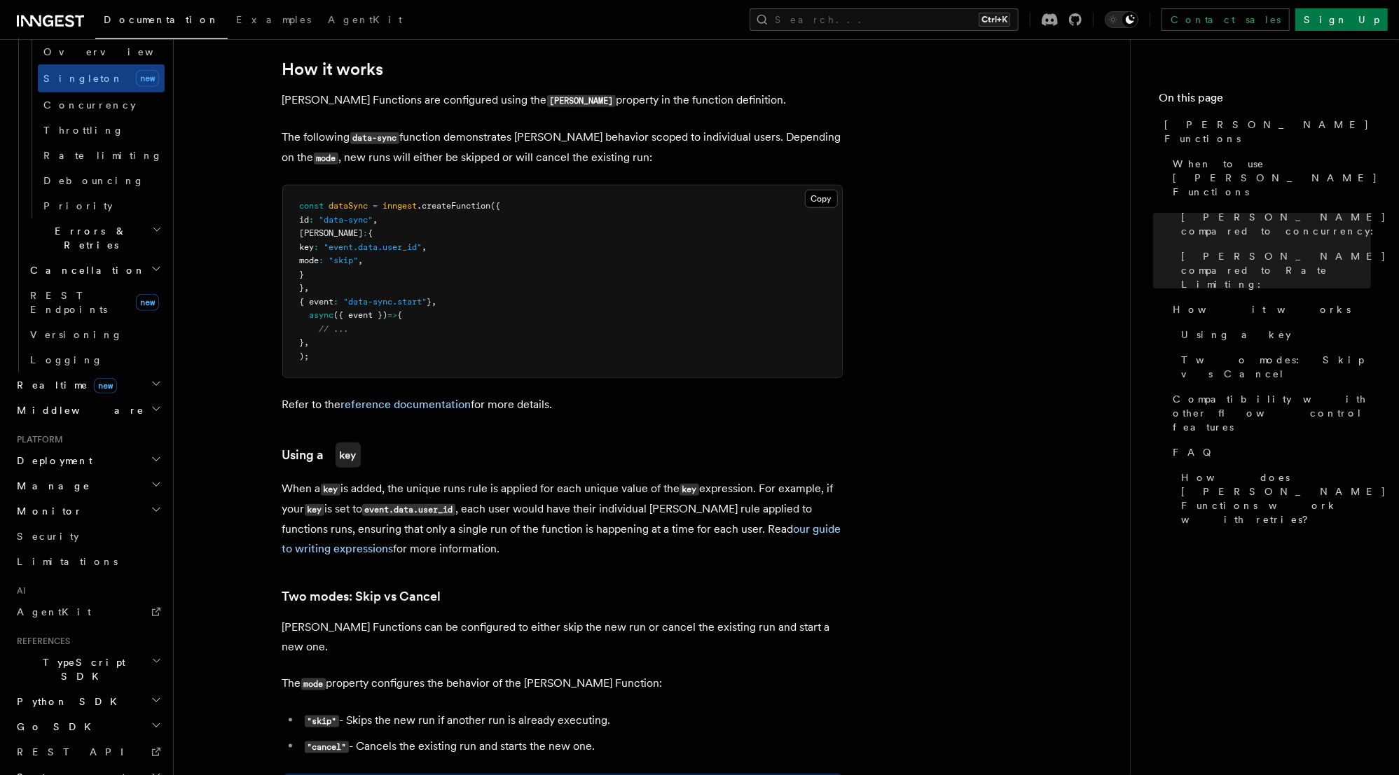
scroll to position [953, 0]
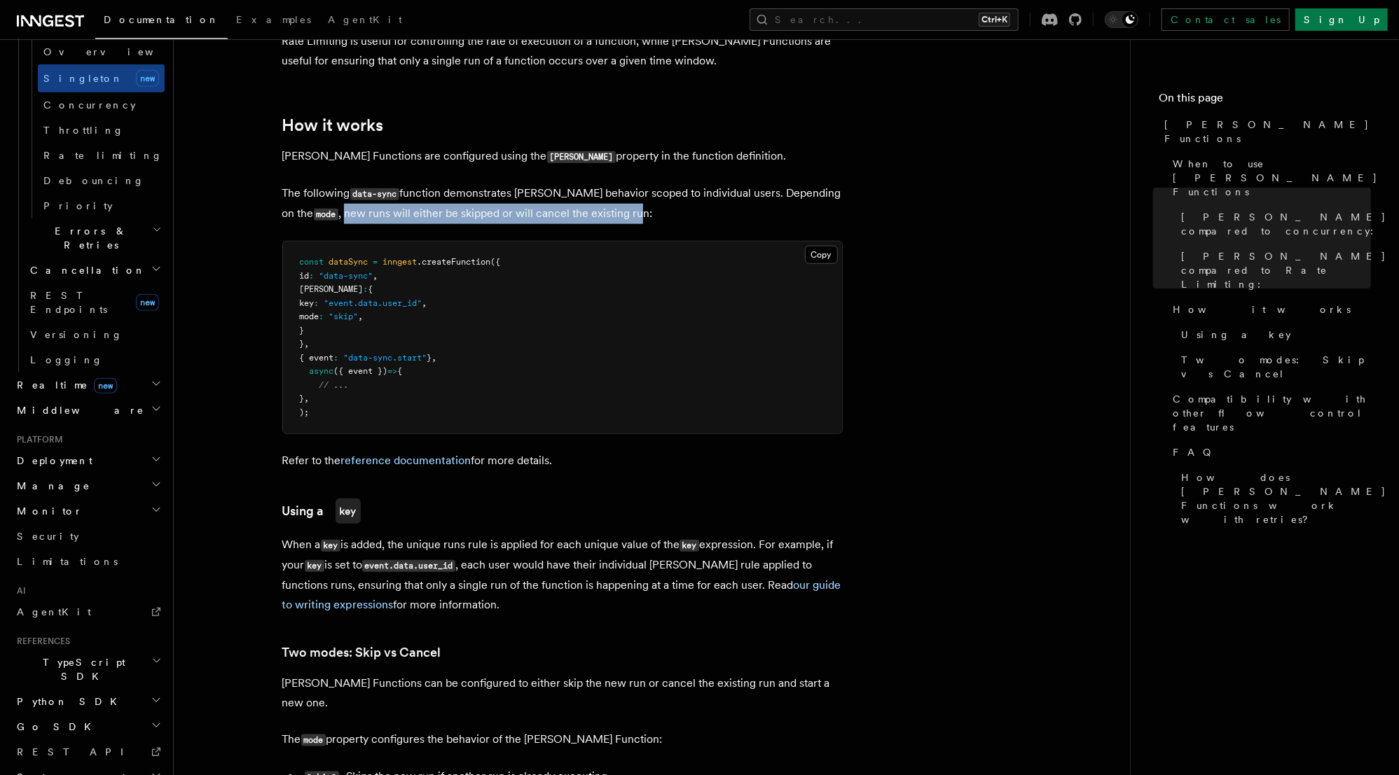
drag, startPoint x: 312, startPoint y: 196, endPoint x: 609, endPoint y: 202, distance: 297.0
click at [609, 202] on p "The following data-sync function demonstrates singleton behavior scoped to indi…" at bounding box center [562, 204] width 560 height 41
click at [634, 193] on p "The following data-sync function demonstrates singleton behavior scoped to indi…" at bounding box center [562, 204] width 560 height 41
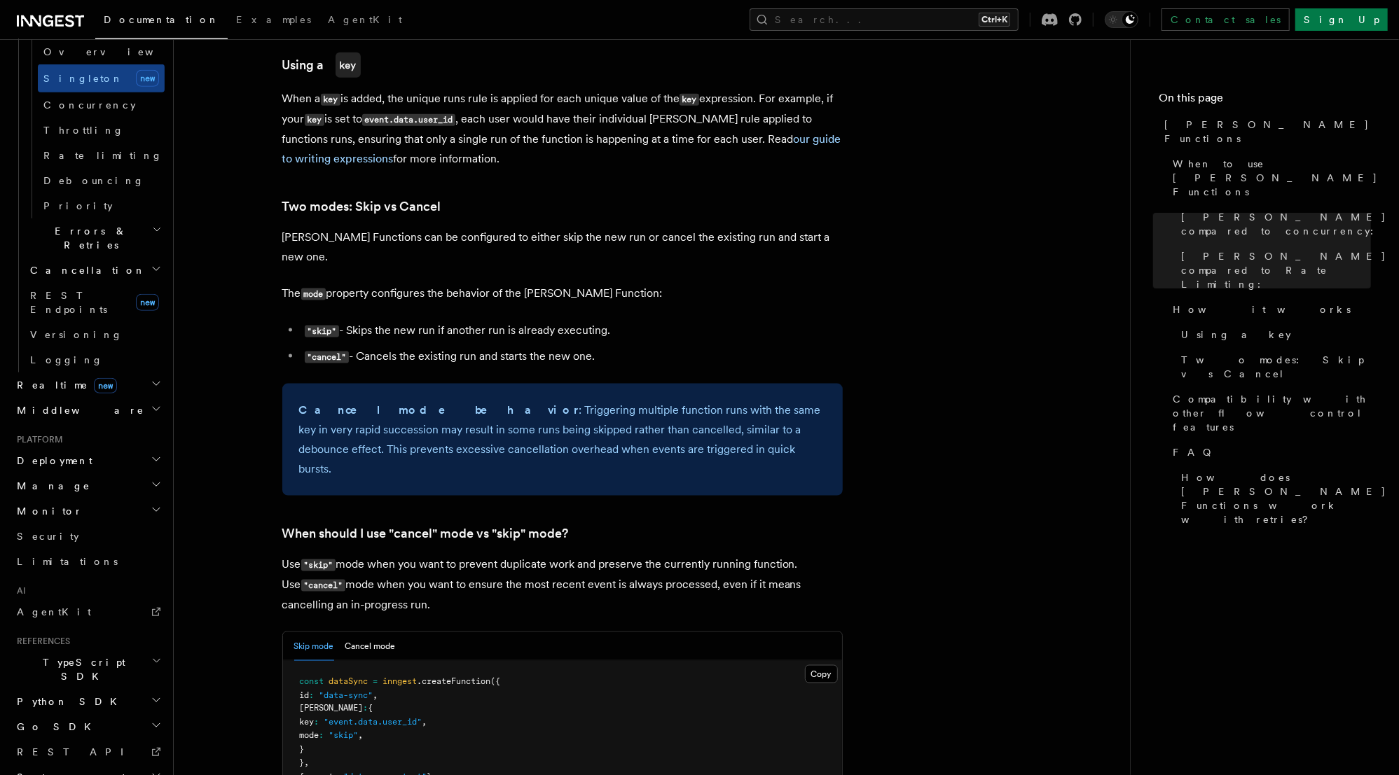
scroll to position [1401, 0]
drag, startPoint x: 448, startPoint y: 286, endPoint x: 427, endPoint y: 286, distance: 21.0
click at [427, 319] on li ""skip" - Skips the new run if another run is already executing." at bounding box center [571, 329] width 542 height 20
drag, startPoint x: 364, startPoint y: 321, endPoint x: 614, endPoint y: 320, distance: 249.3
click at [614, 345] on li ""cancel" - Cancels the existing run and starts the new one." at bounding box center [571, 355] width 542 height 20
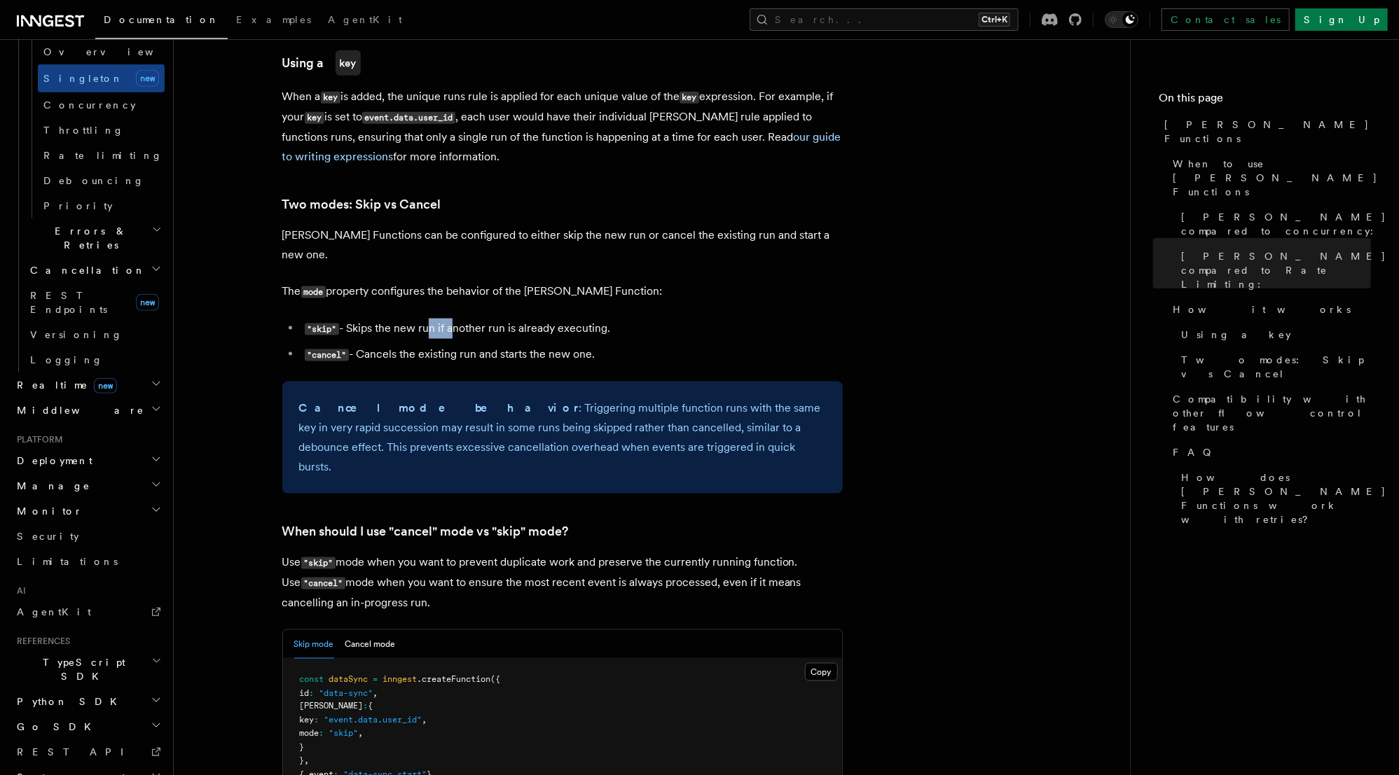
click at [614, 345] on li ""cancel" - Cancels the existing run and starts the new one." at bounding box center [571, 355] width 542 height 20
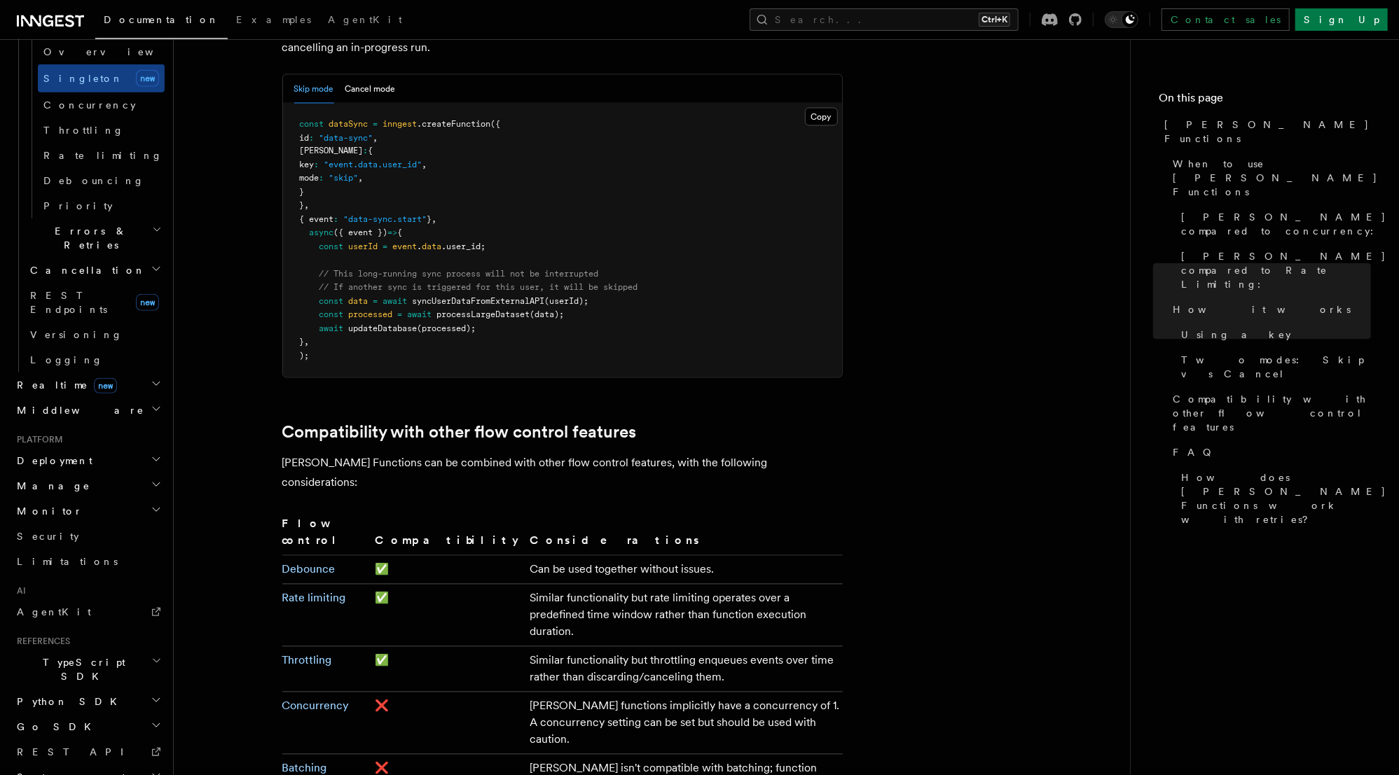
scroll to position [1961, 0]
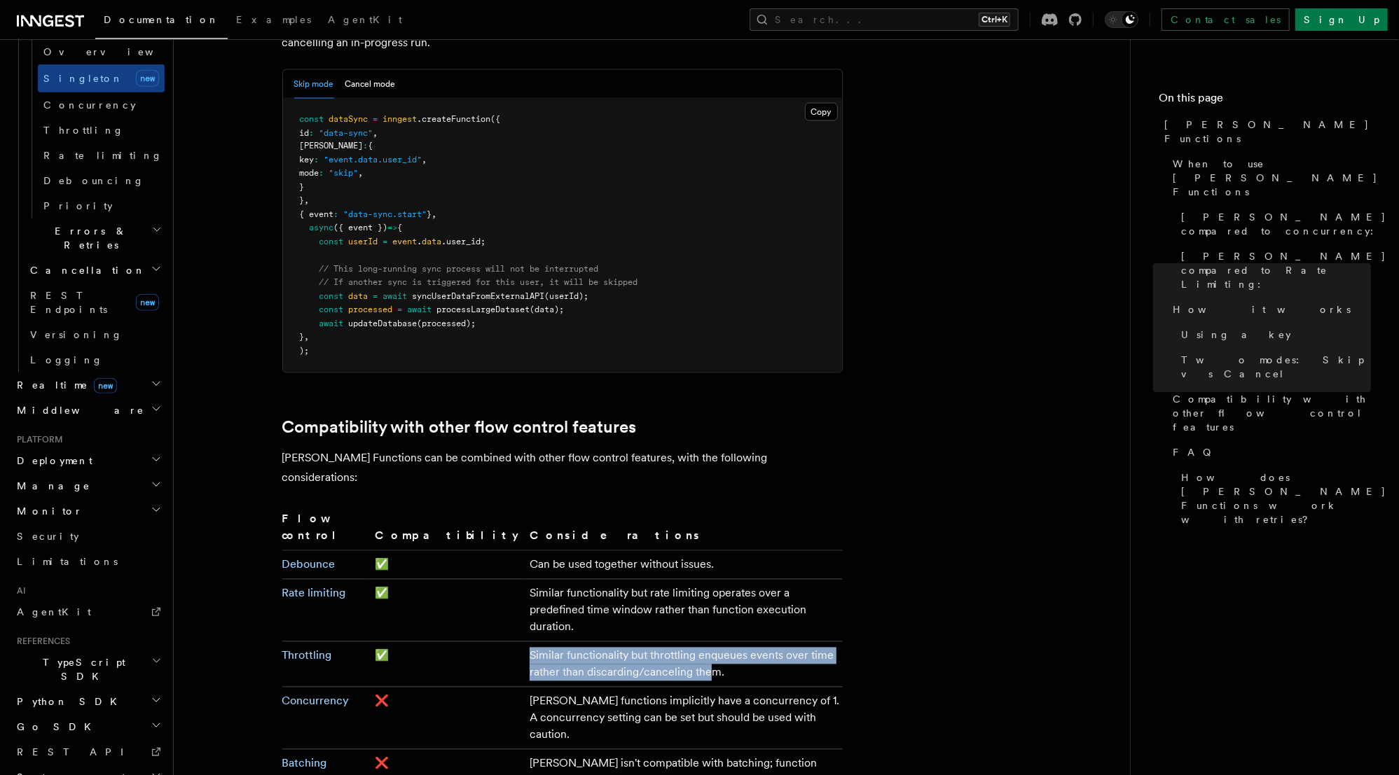
drag, startPoint x: 561, startPoint y: 571, endPoint x: 438, endPoint y: 550, distance: 124.4
click at [524, 642] on td "Similar functionality but throttling enqueues events over time rather than disc…" at bounding box center [683, 665] width 318 height 46
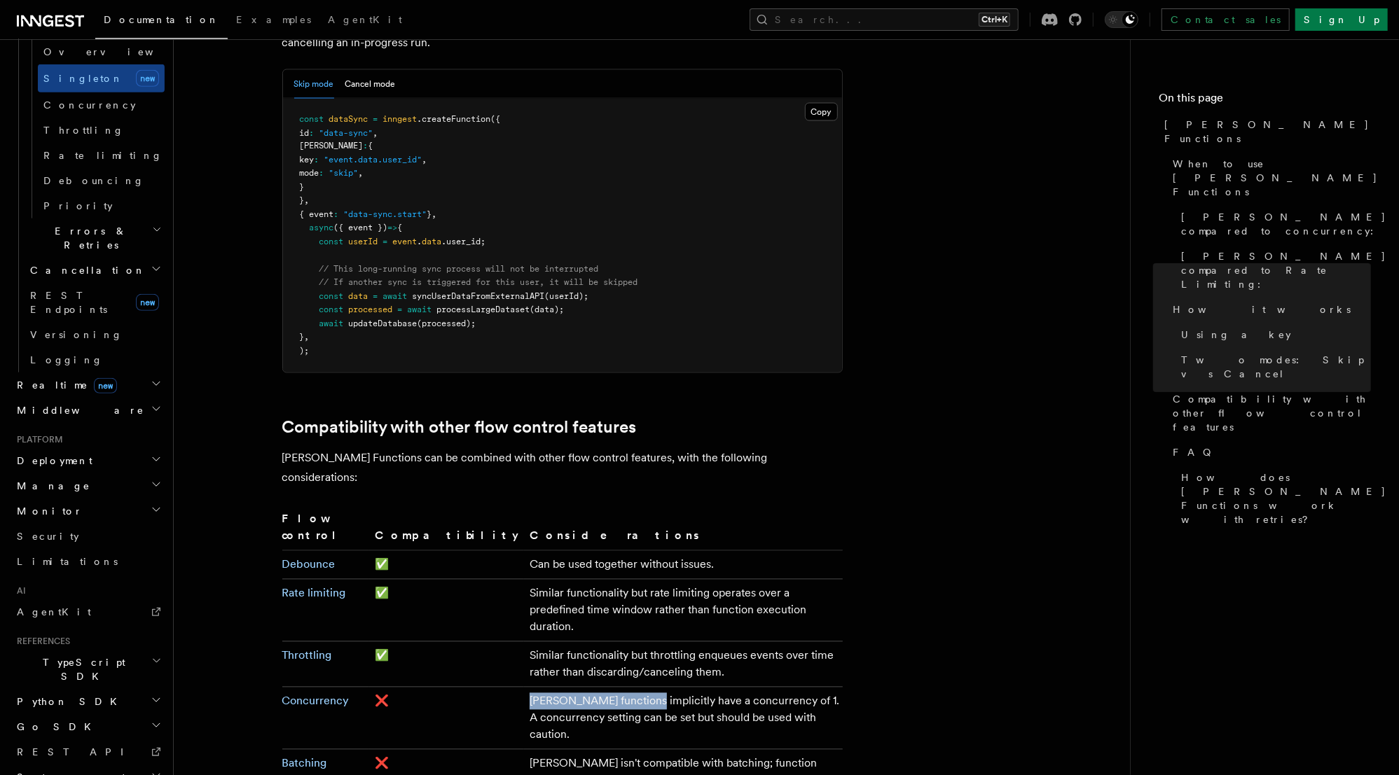
drag, startPoint x: 441, startPoint y: 592, endPoint x: 586, endPoint y: 595, distance: 144.3
click at [574, 688] on td "Singleton functions implicitly have a concurrency of 1. A concurrency setting c…" at bounding box center [683, 719] width 318 height 62
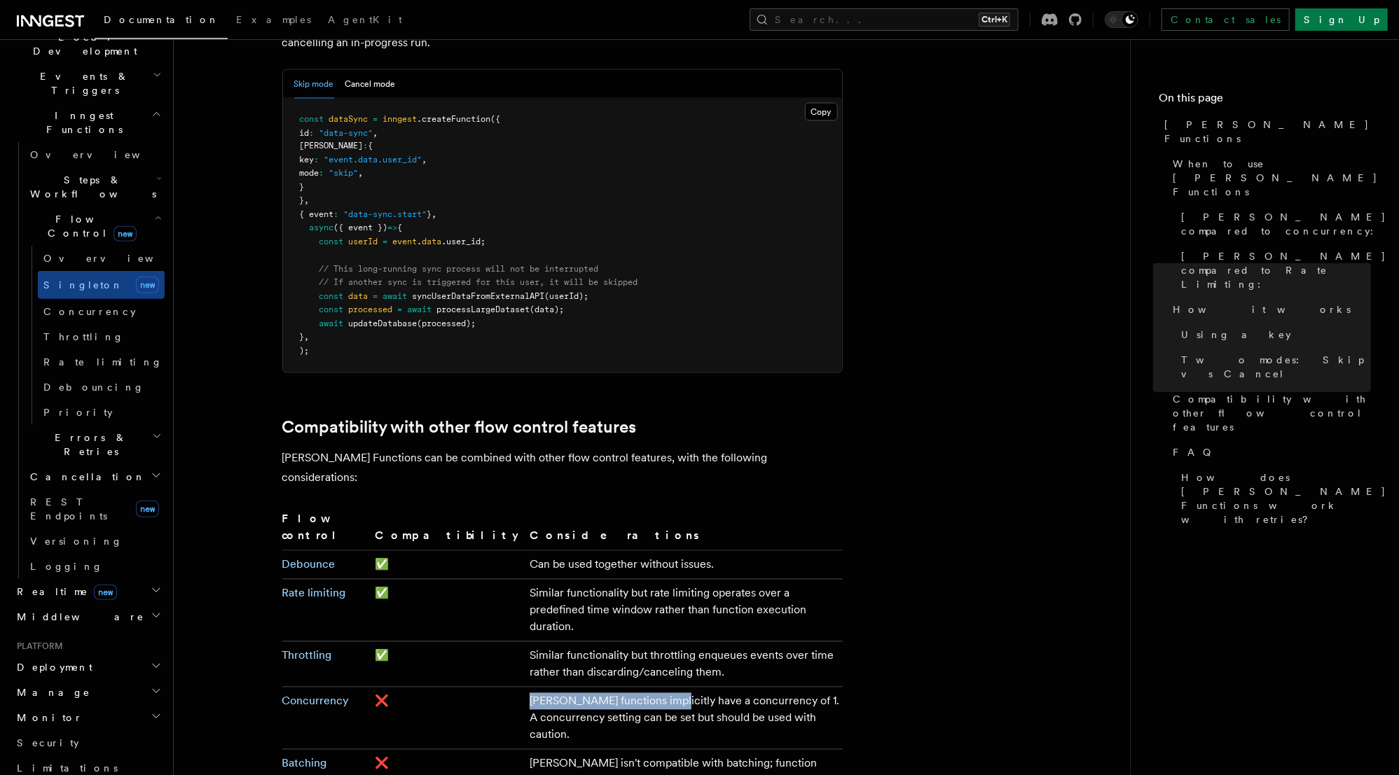
scroll to position [328, 0]
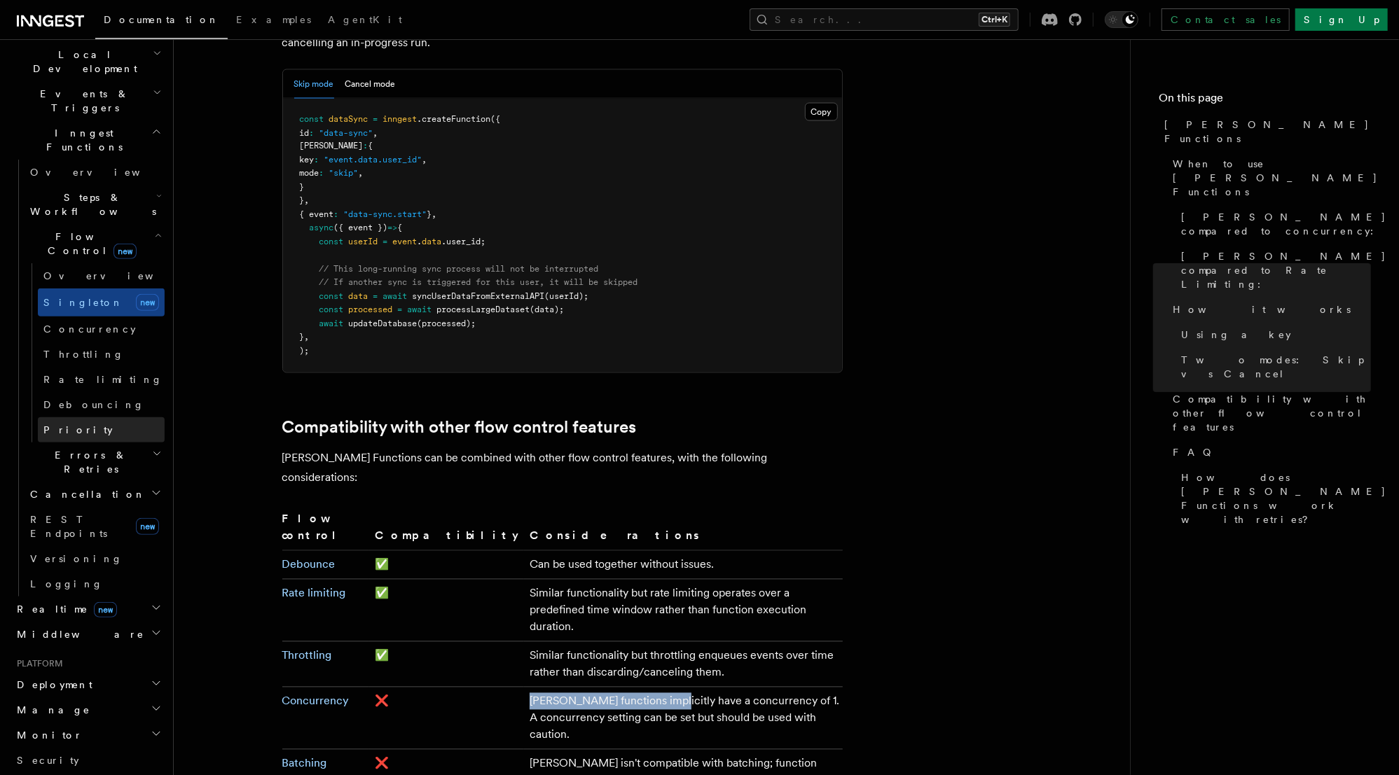
click at [85, 417] on link "Priority" at bounding box center [101, 429] width 127 height 25
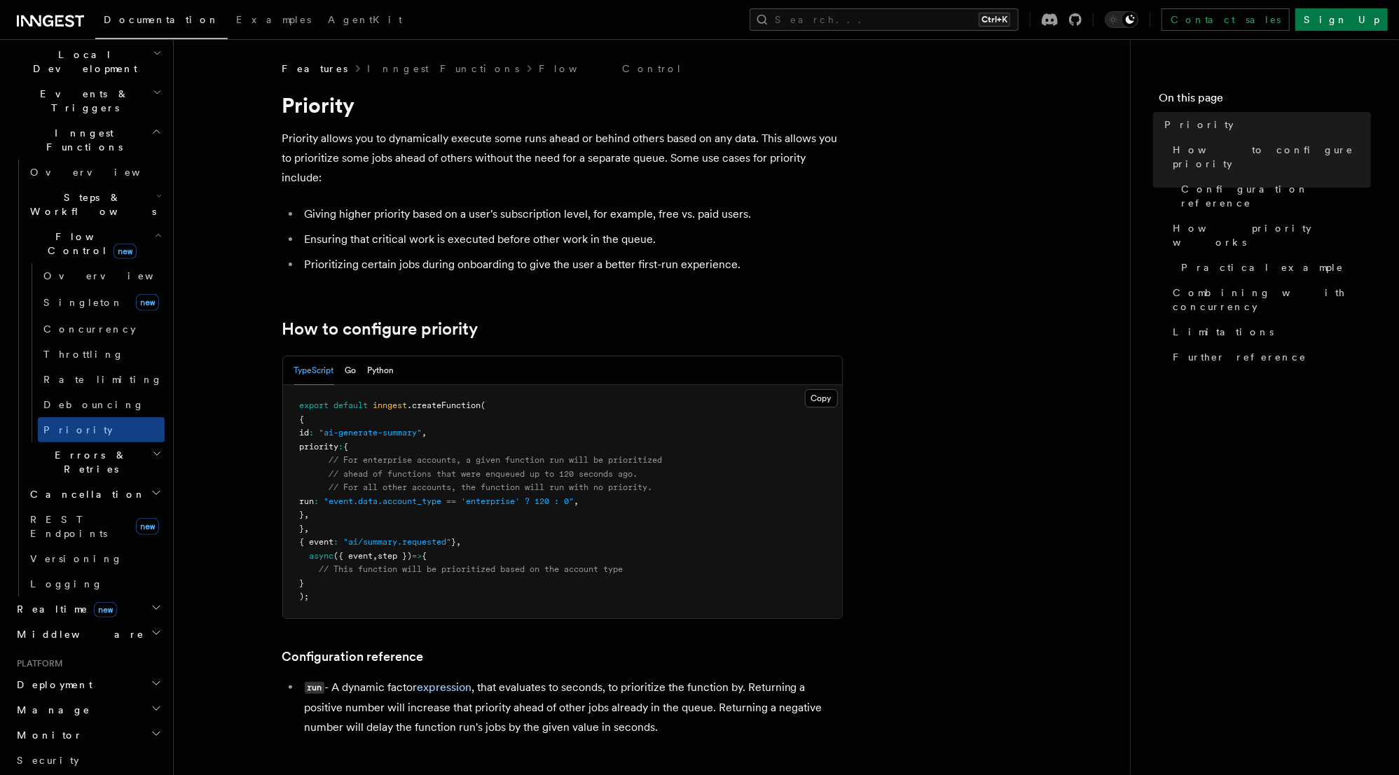
click at [141, 185] on h2 "Steps & Workflows" at bounding box center [95, 204] width 140 height 39
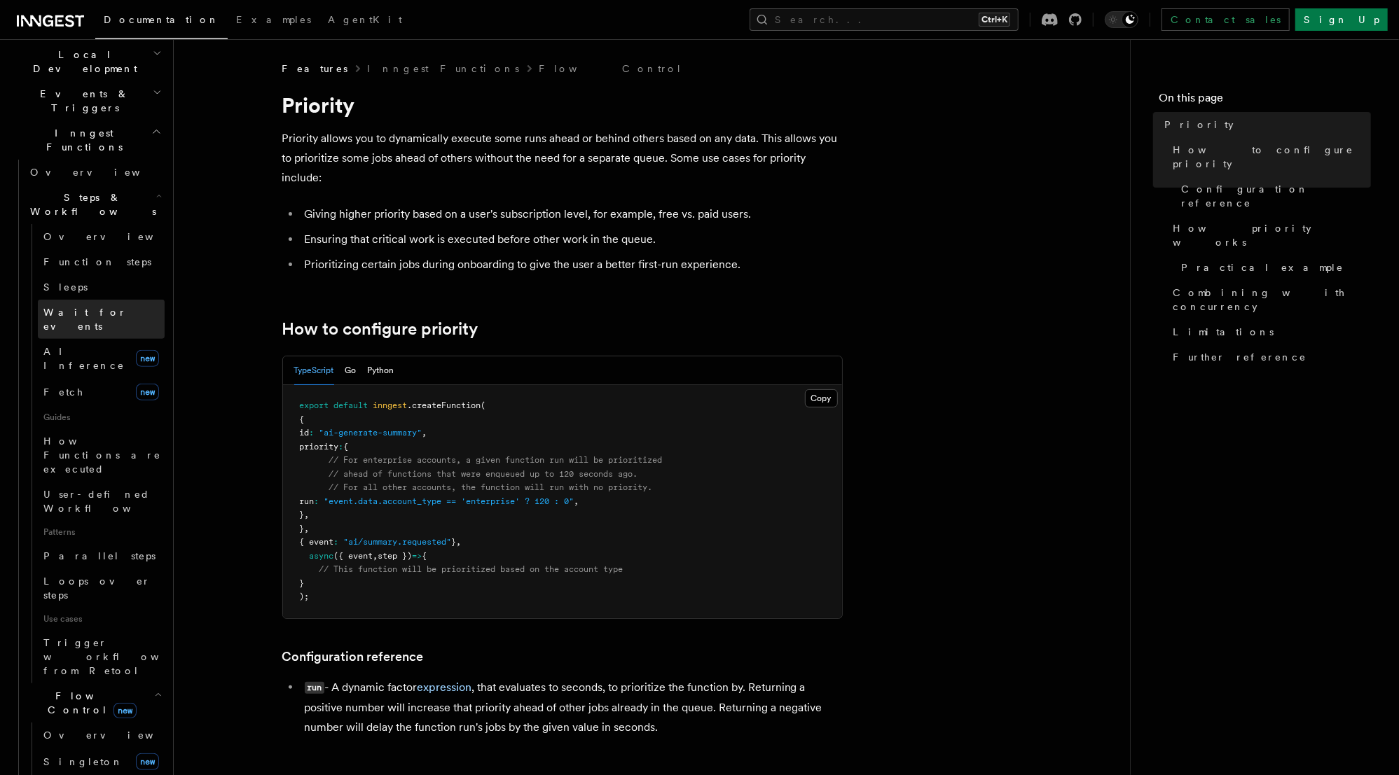
click at [71, 300] on link "Wait for events" at bounding box center [101, 319] width 127 height 39
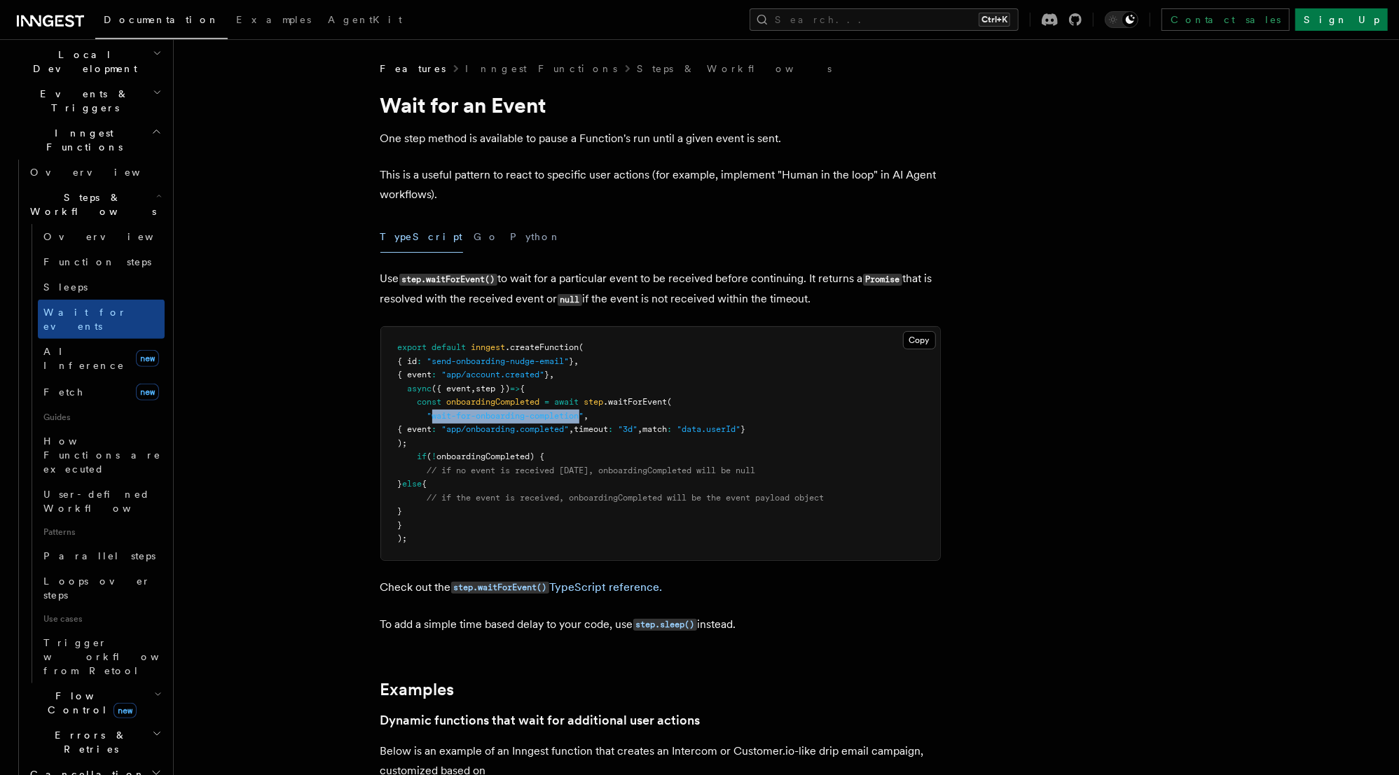
drag, startPoint x: 431, startPoint y: 416, endPoint x: 583, endPoint y: 415, distance: 151.3
click at [583, 415] on span ""wait-for-onboarding-completion"" at bounding box center [505, 416] width 157 height 10
click at [572, 417] on span ""wait-for-onboarding-completion"" at bounding box center [505, 416] width 157 height 10
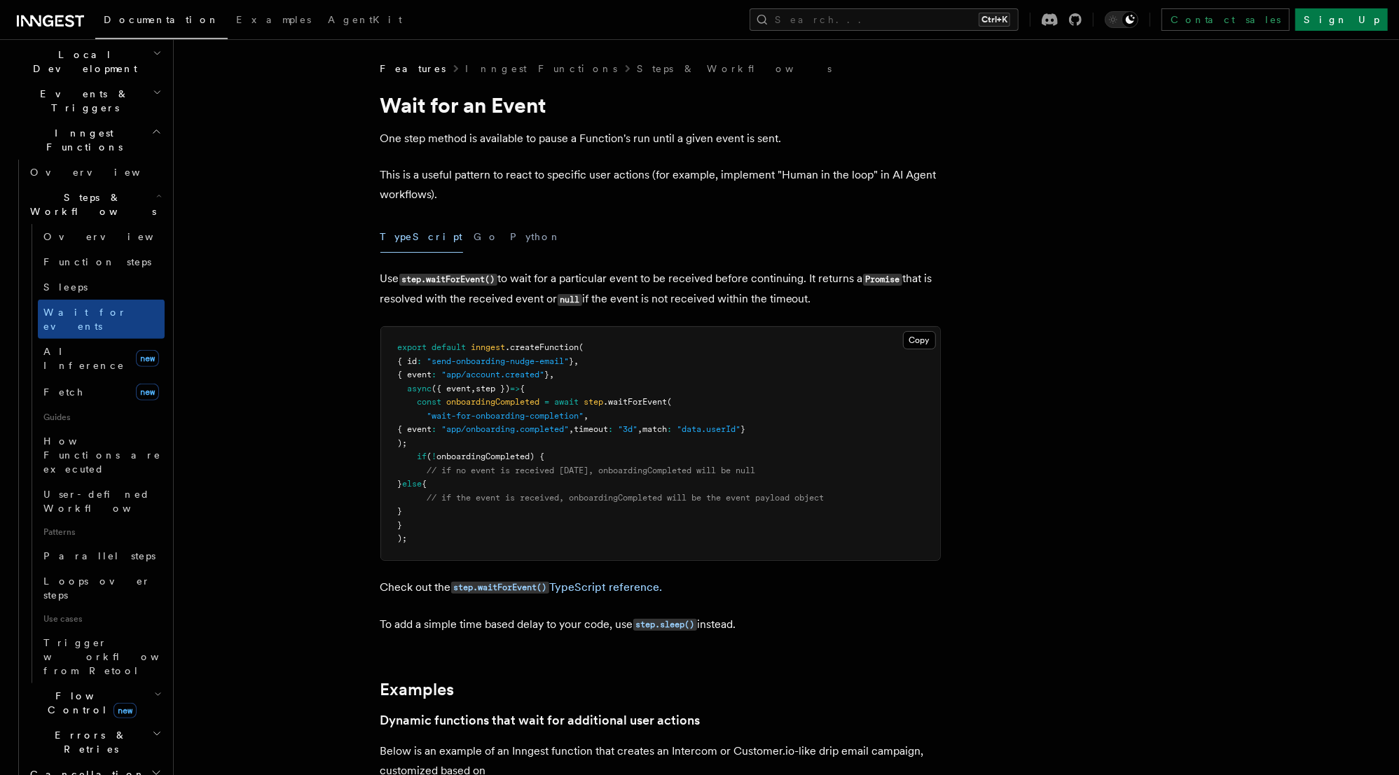
click at [391, 413] on pre "export default inngest .createFunction ( { id : "send-onboarding-nudge-email" }…" at bounding box center [660, 443] width 559 height 233
drag, startPoint x: 431, startPoint y: 417, endPoint x: 583, endPoint y: 417, distance: 152.0
click at [583, 417] on span ""wait-for-onboarding-completion"" at bounding box center [505, 416] width 157 height 10
